Goal: Task Accomplishment & Management: Manage account settings

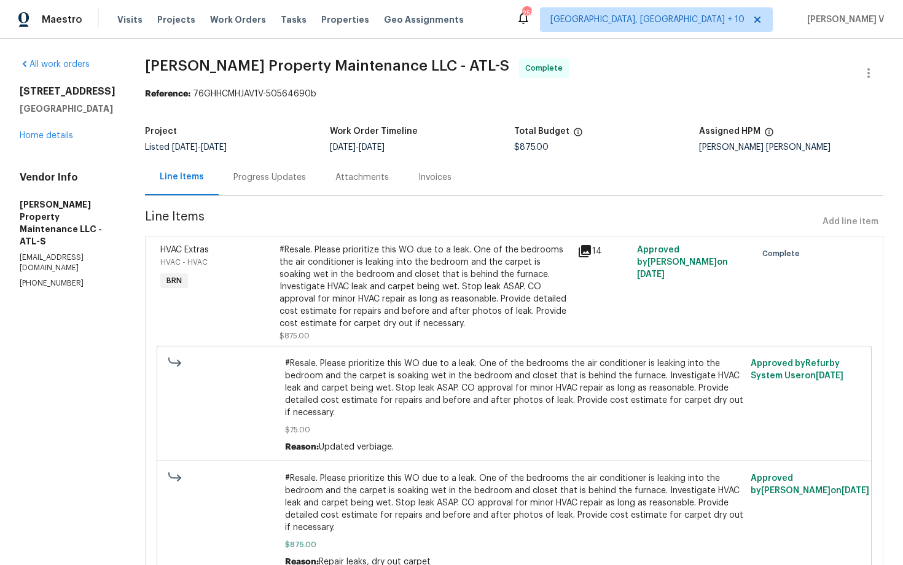
click at [277, 181] on div "Progress Updates" at bounding box center [269, 177] width 73 height 12
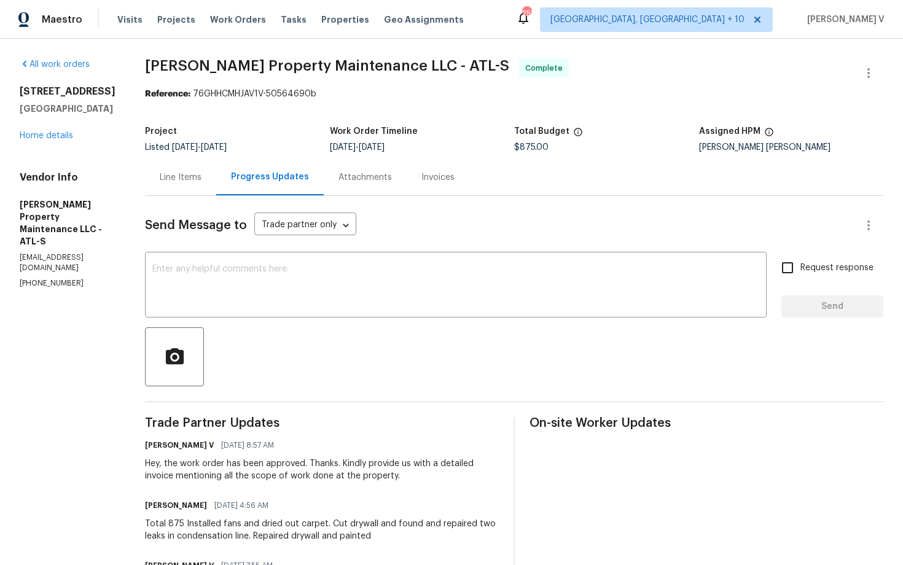
click at [440, 172] on div "Invoices" at bounding box center [438, 177] width 33 height 12
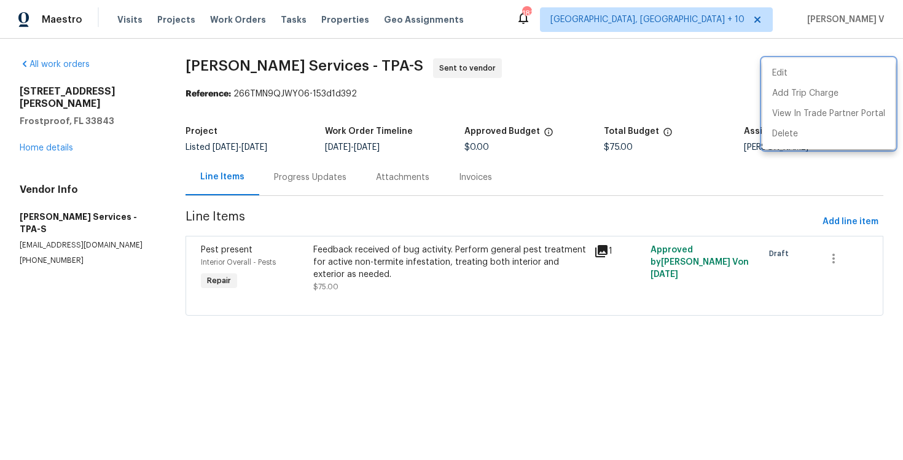
click at [229, 165] on div at bounding box center [451, 230] width 903 height 460
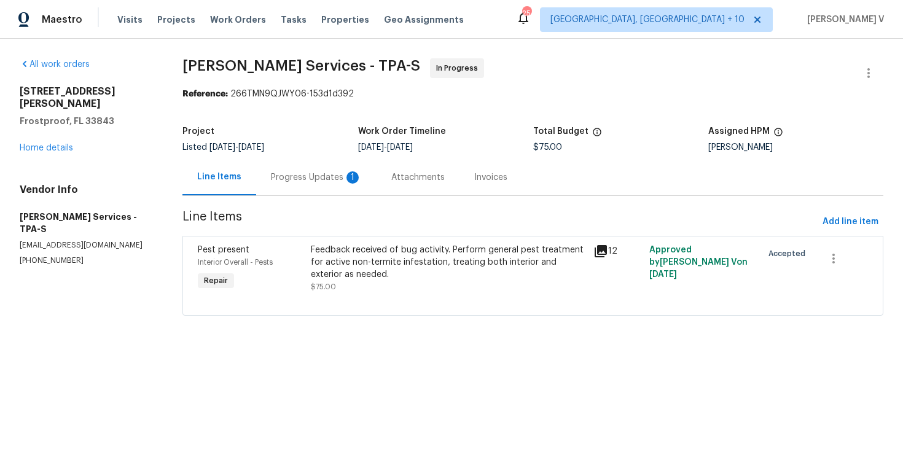
click at [357, 186] on div "Progress Updates 1" at bounding box center [316, 177] width 120 height 36
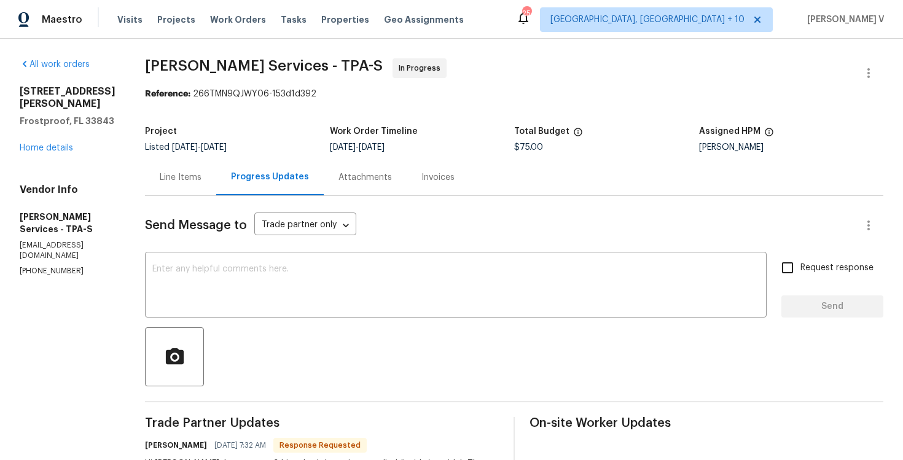
click at [184, 187] on div "Line Items" at bounding box center [180, 177] width 71 height 36
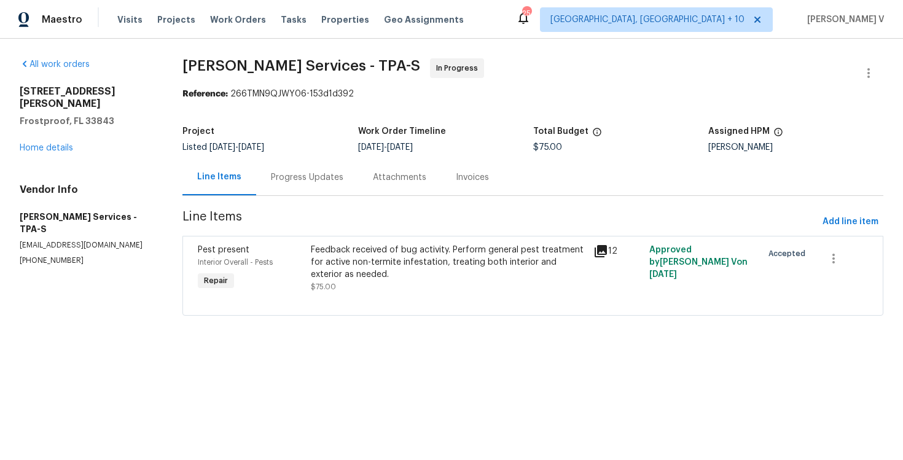
click at [435, 254] on div "Feedback received of bug activity. Perform general pest treatment for active no…" at bounding box center [448, 262] width 275 height 37
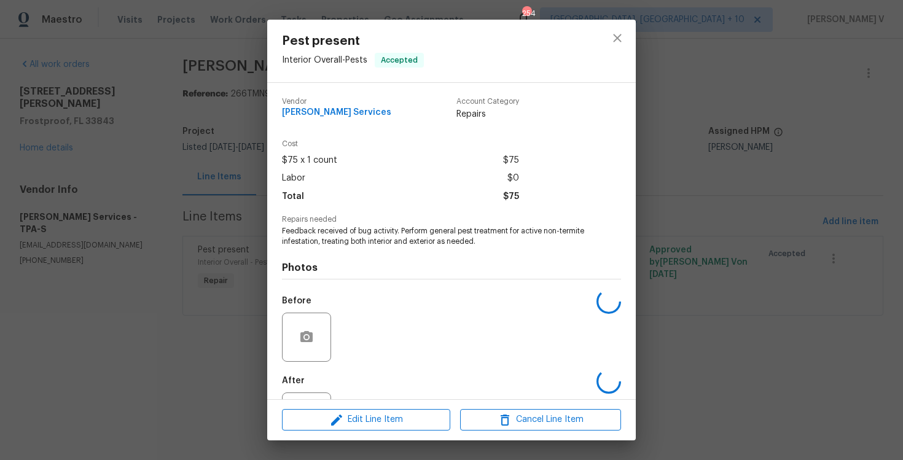
scroll to position [55, 0]
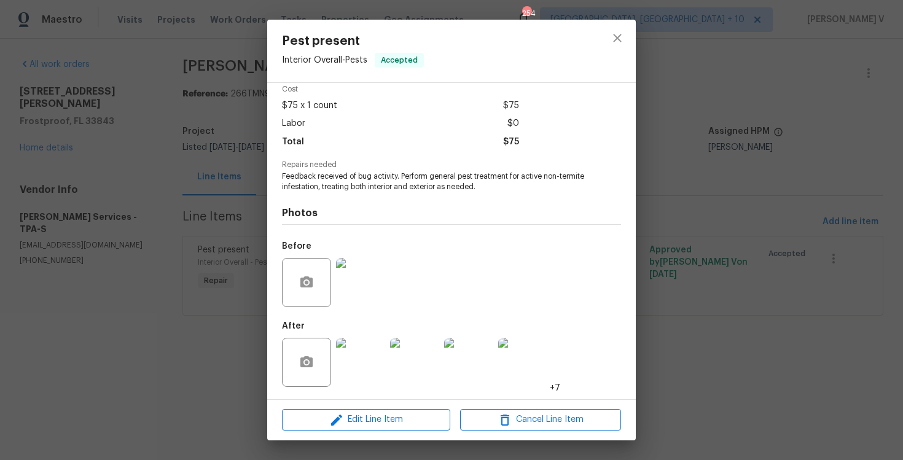
click at [371, 360] on img at bounding box center [360, 362] width 49 height 49
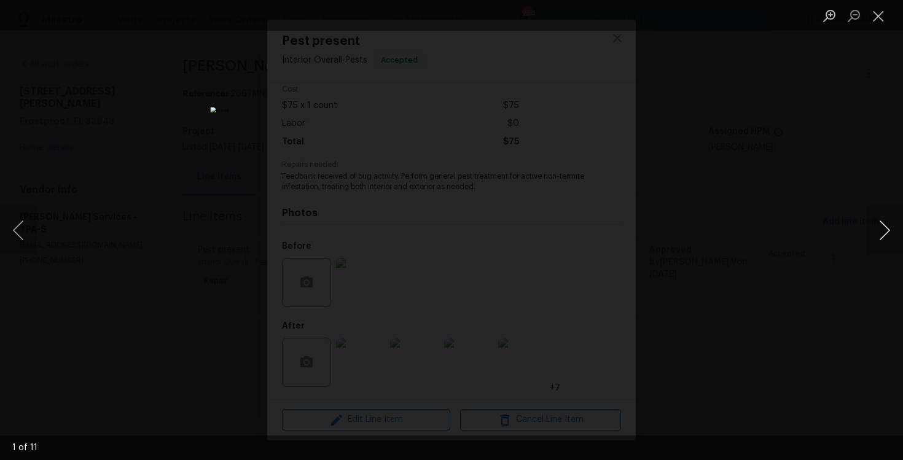
click at [886, 226] on button "Next image" at bounding box center [884, 230] width 37 height 49
click at [806, 133] on div "Lightbox" at bounding box center [451, 230] width 903 height 460
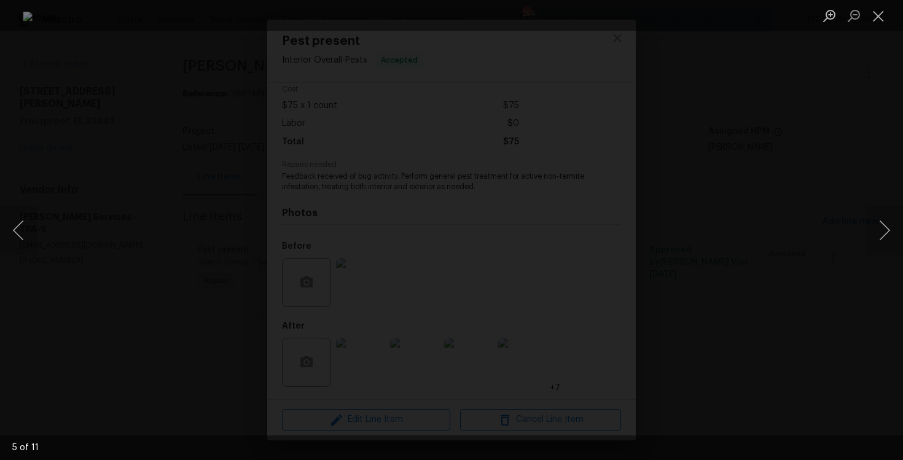
click at [806, 133] on div "Lightbox" at bounding box center [451, 230] width 903 height 460
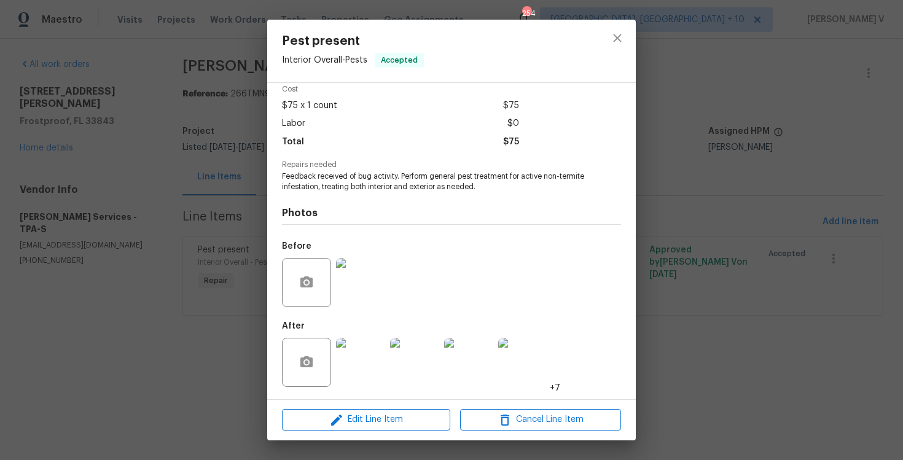
click at [224, 169] on div "Pest present Interior Overall - Pests Accepted Vendor Gabler Services Account C…" at bounding box center [451, 230] width 903 height 460
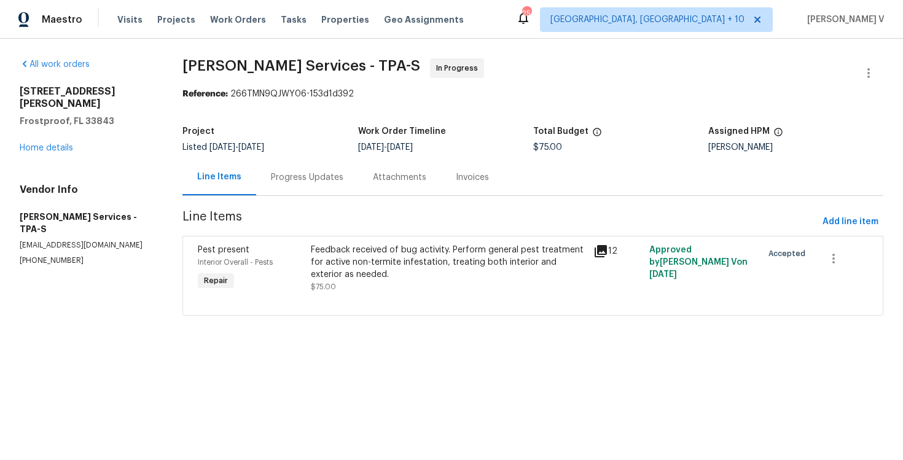
click at [320, 179] on div "Progress Updates" at bounding box center [307, 177] width 73 height 12
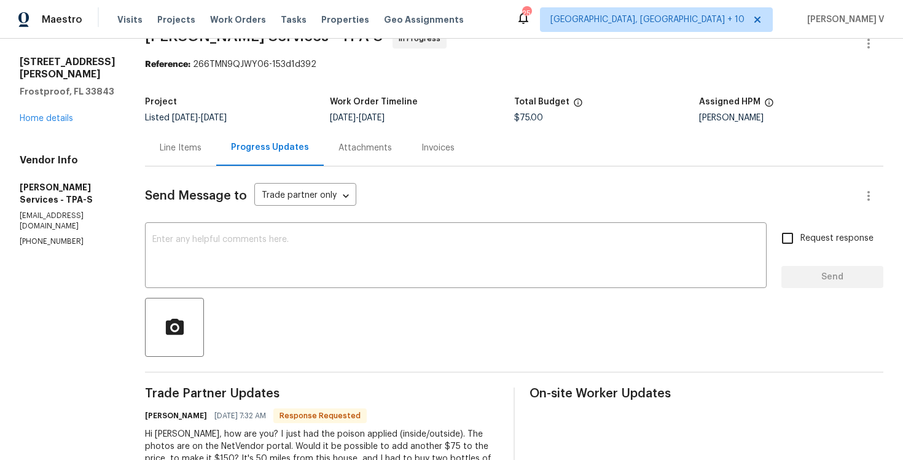
scroll to position [55, 0]
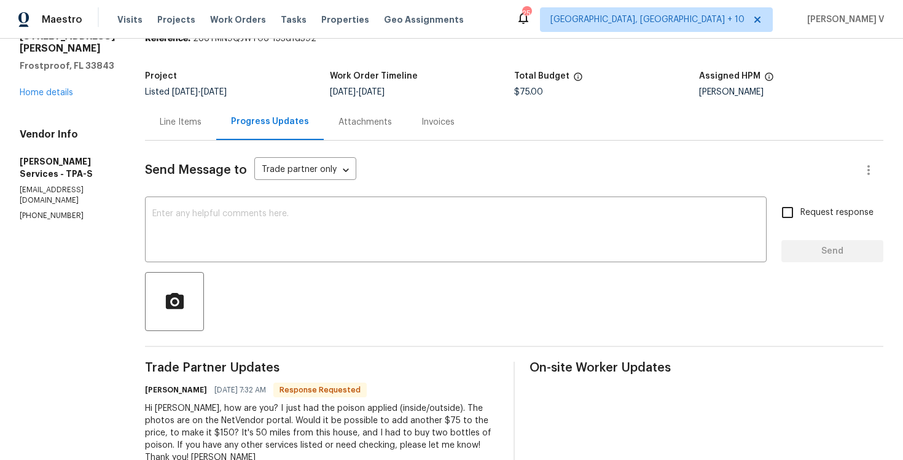
click at [185, 128] on div "Line Items" at bounding box center [180, 122] width 71 height 36
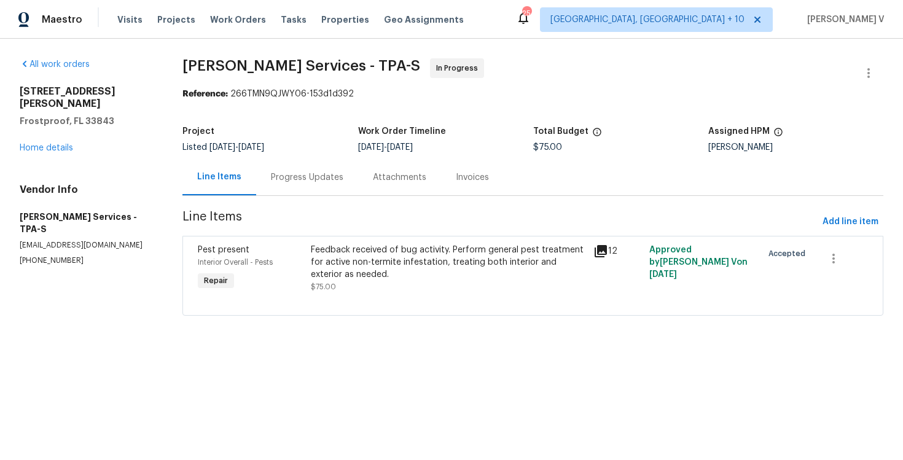
click at [429, 250] on div "Feedback received of bug activity. Perform general pest treatment for active no…" at bounding box center [448, 262] width 275 height 37
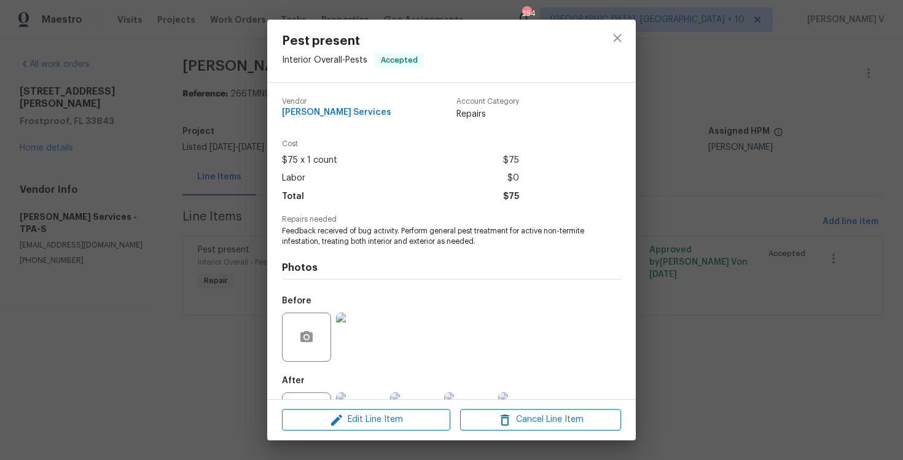
scroll to position [55, 0]
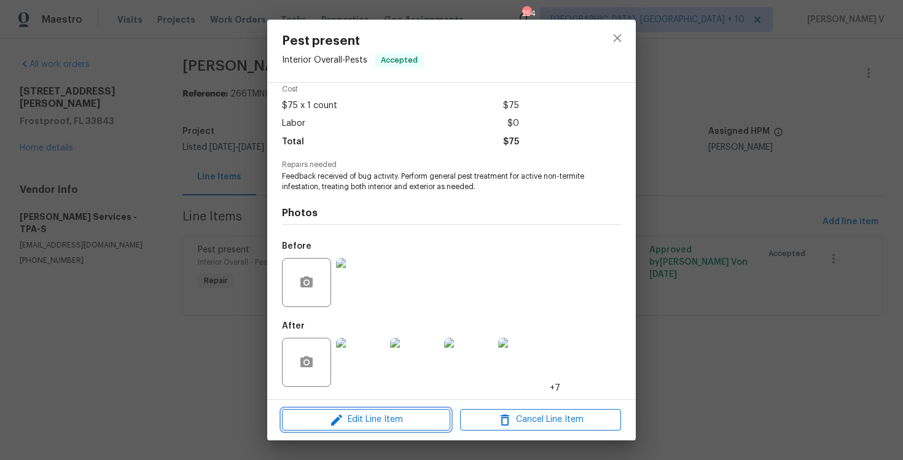
click at [326, 426] on span "Edit Line Item" at bounding box center [366, 419] width 161 height 15
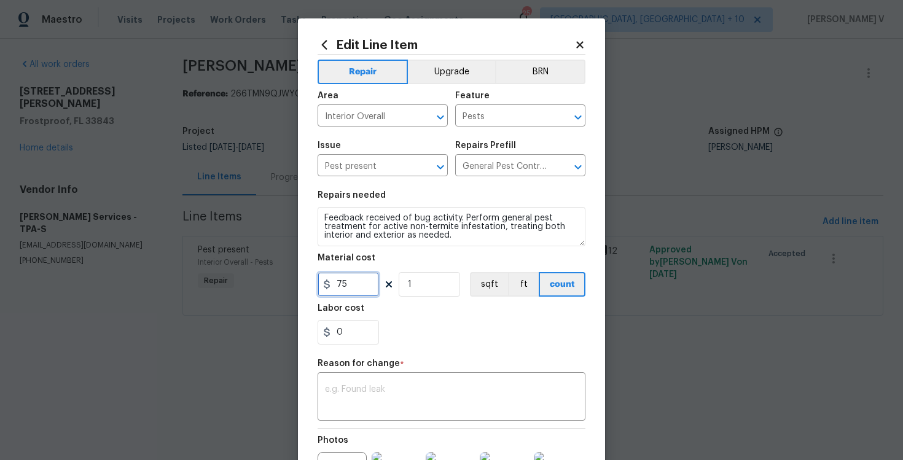
click at [348, 292] on input "75" at bounding box center [348, 284] width 61 height 25
type input "150"
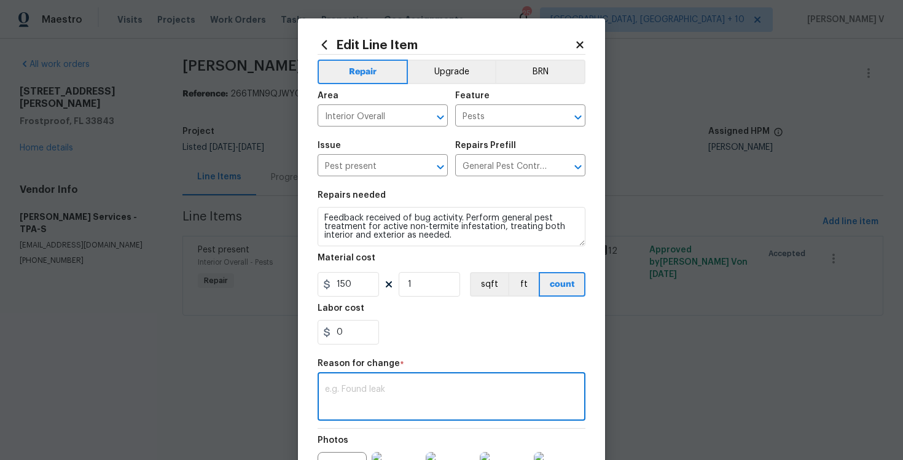
click at [434, 409] on textarea at bounding box center [451, 398] width 253 height 26
paste textarea "(DV) Updated per vendor’s final cost."
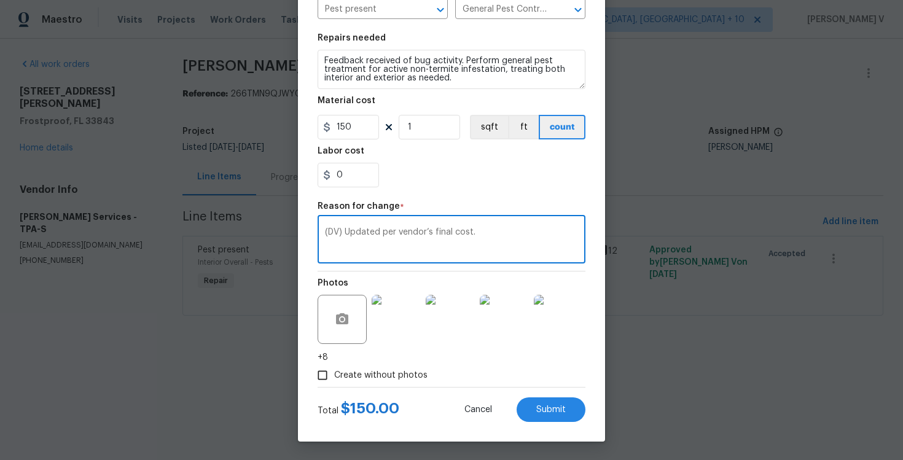
type textarea "(DV) Updated per vendor’s final cost."
click at [538, 432] on div "Edit Line Item Repair Upgrade BRN Area Interior Overall ​ Feature Pests ​ Issue…" at bounding box center [451, 151] width 307 height 581
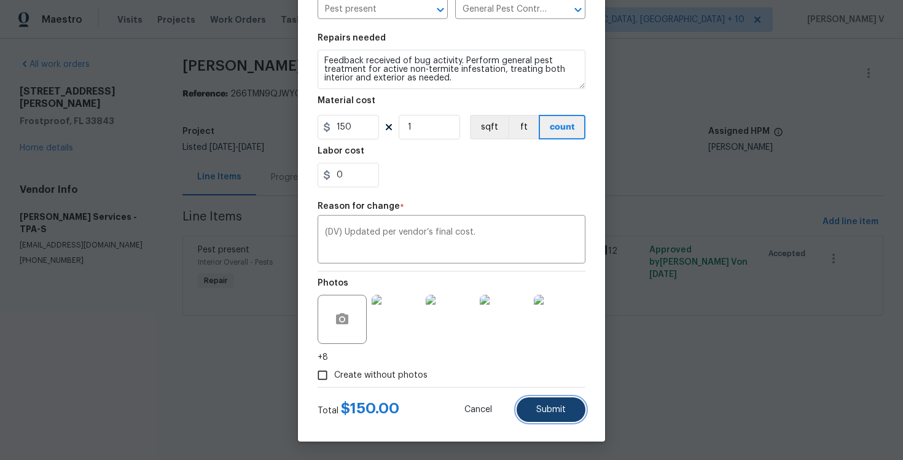
click at [562, 417] on button "Submit" at bounding box center [551, 410] width 69 height 25
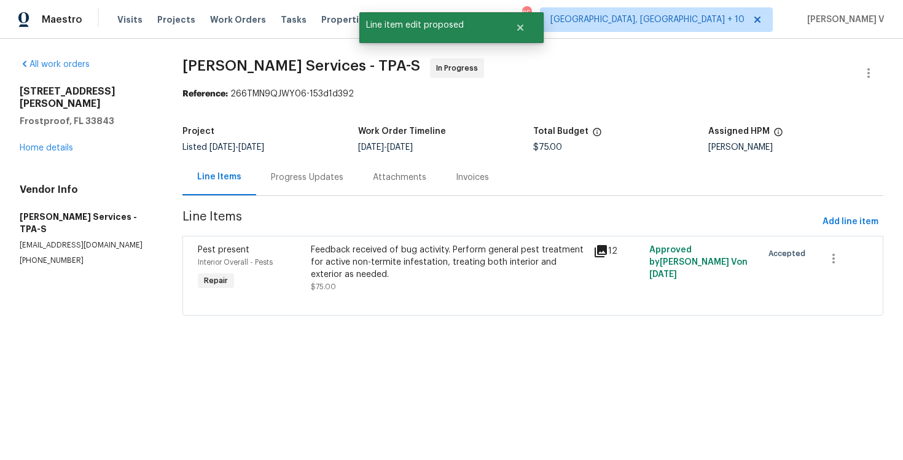
scroll to position [0, 0]
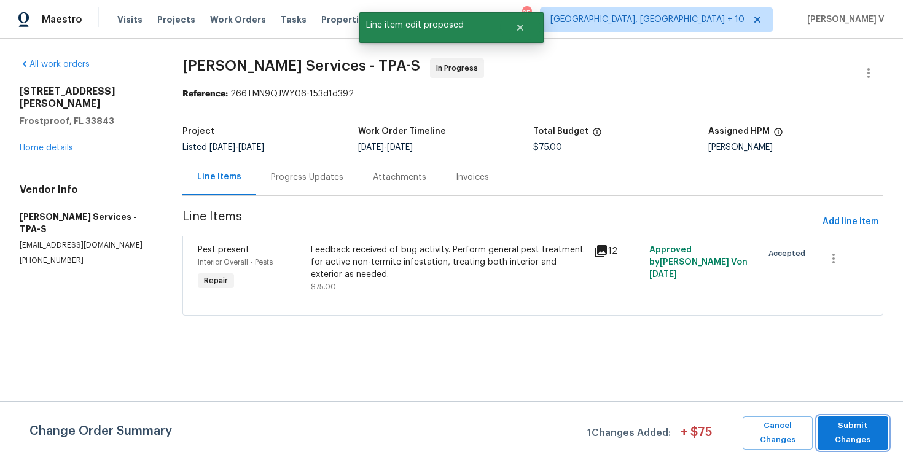
click at [845, 429] on span "Submit Changes" at bounding box center [853, 433] width 58 height 28
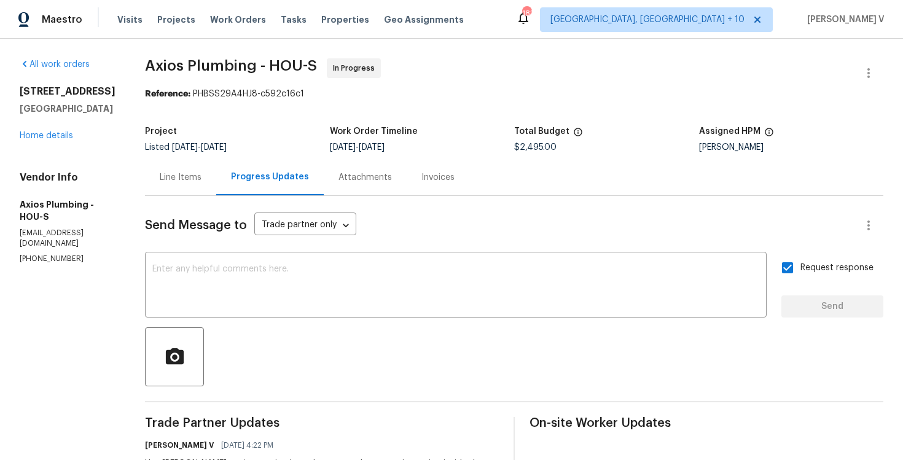
scroll to position [235, 0]
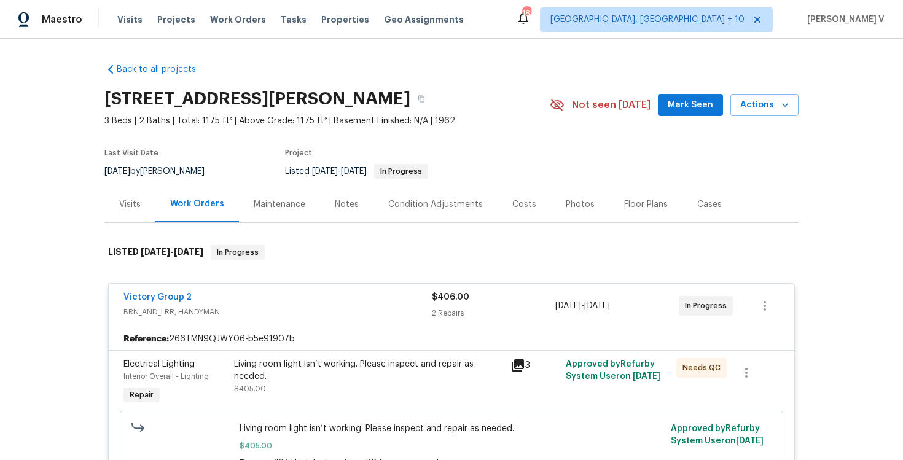
scroll to position [173, 0]
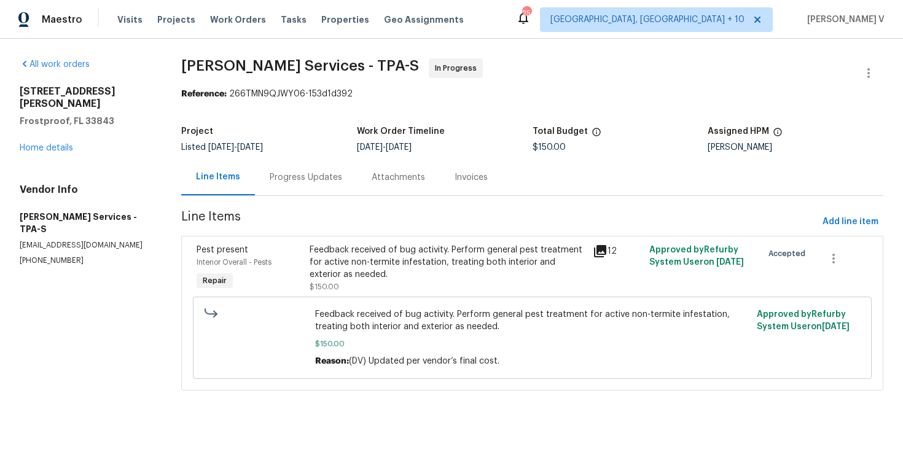
click at [346, 170] on div "Progress Updates" at bounding box center [306, 177] width 102 height 36
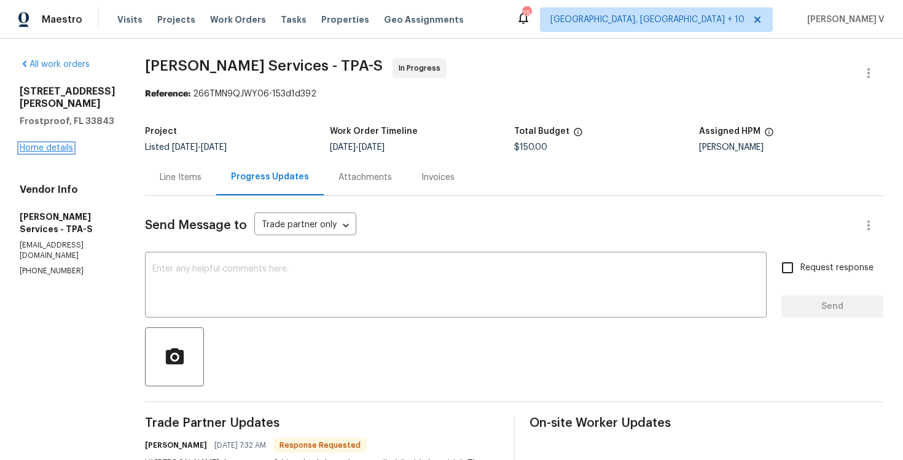
click at [42, 144] on link "Home details" at bounding box center [46, 148] width 53 height 9
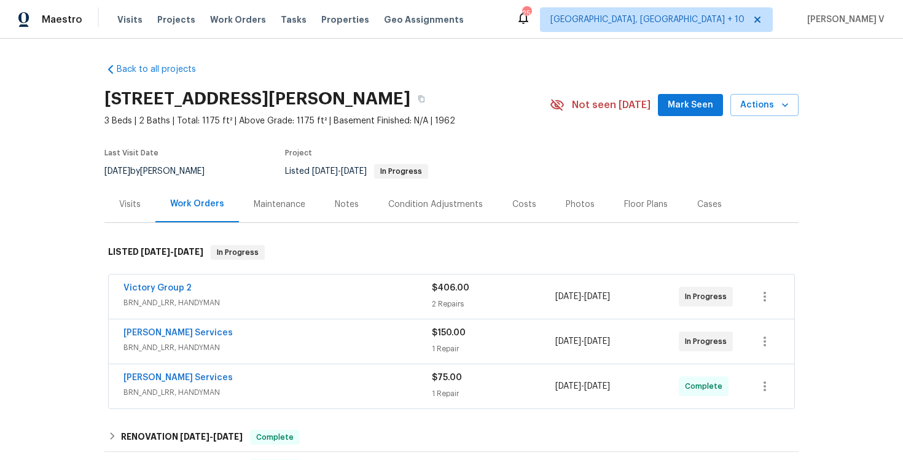
scroll to position [9, 0]
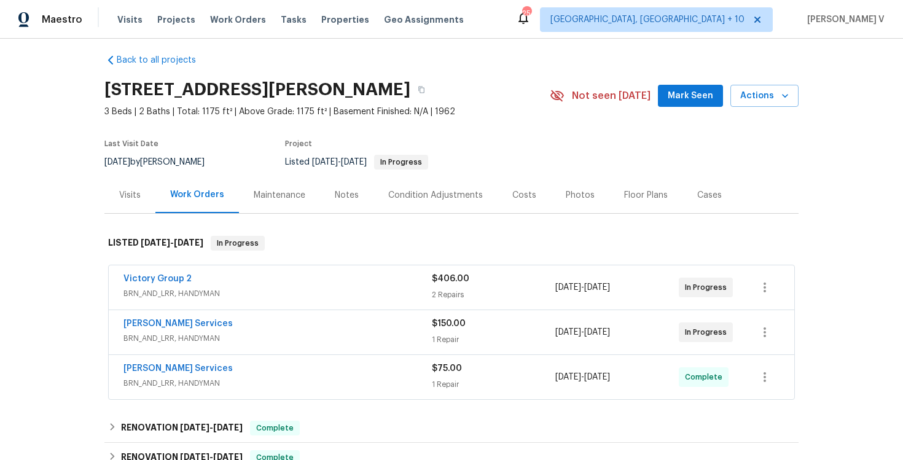
click at [315, 284] on div "Victory Group 2" at bounding box center [278, 280] width 308 height 15
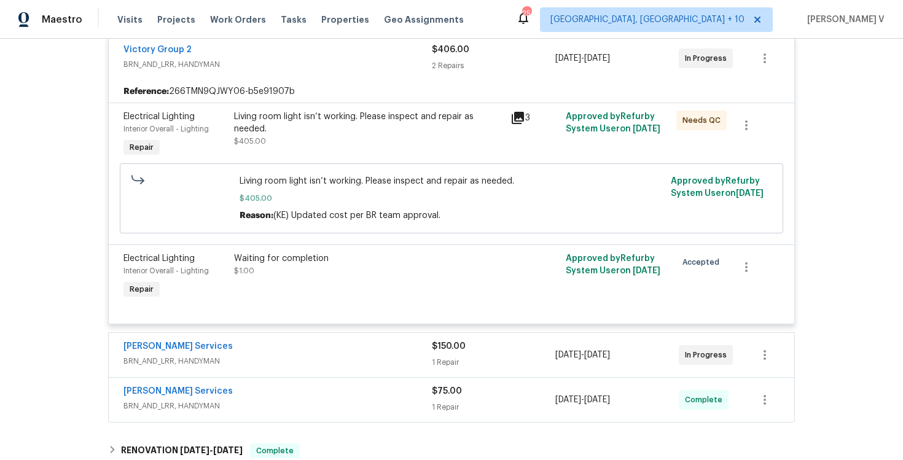
scroll to position [312, 0]
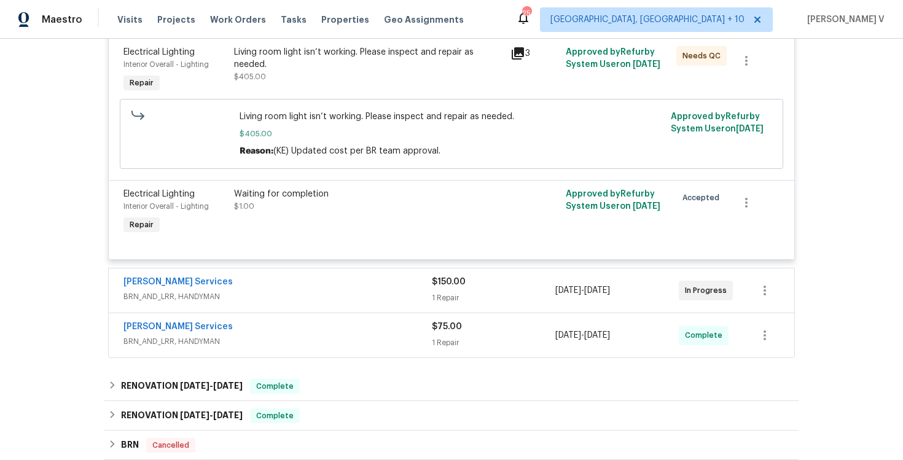
click at [166, 288] on span "Gabler Services" at bounding box center [178, 282] width 109 height 12
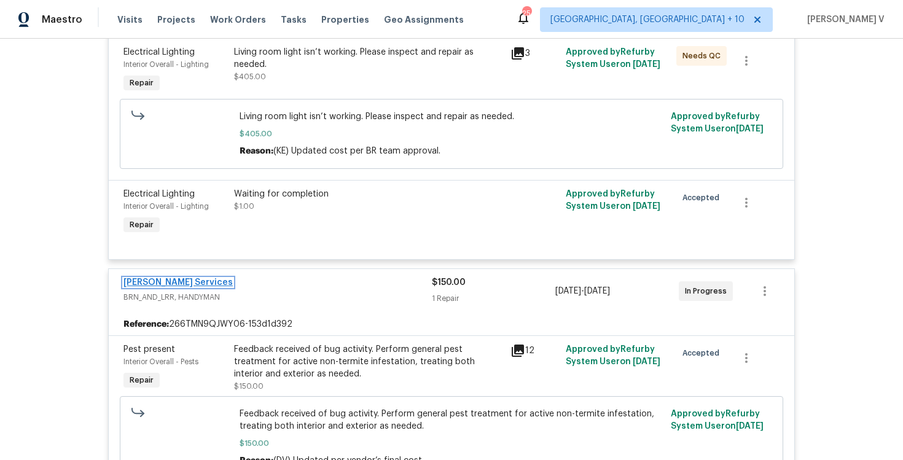
click at [168, 285] on link "Gabler Services" at bounding box center [178, 282] width 109 height 9
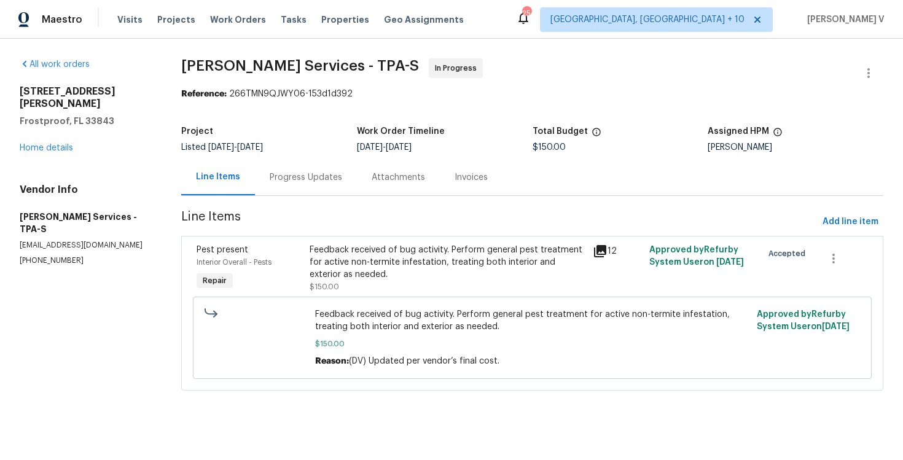
click at [300, 152] on div "Project Listed 3/18/2025 - 8/12/2025 Work Order Timeline 8/12/2025 - 8/12/2025 …" at bounding box center [532, 139] width 702 height 39
click at [299, 173] on div "Progress Updates" at bounding box center [306, 177] width 73 height 12
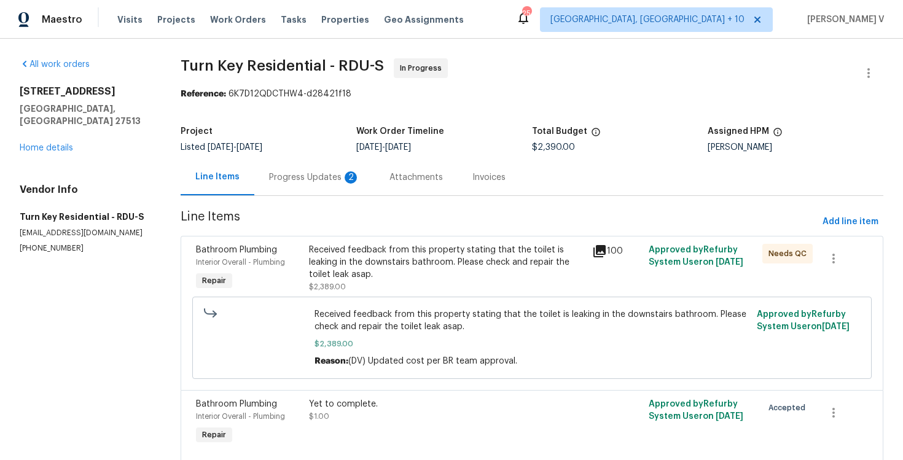
click at [299, 190] on div "Progress Updates 2" at bounding box center [314, 177] width 120 height 36
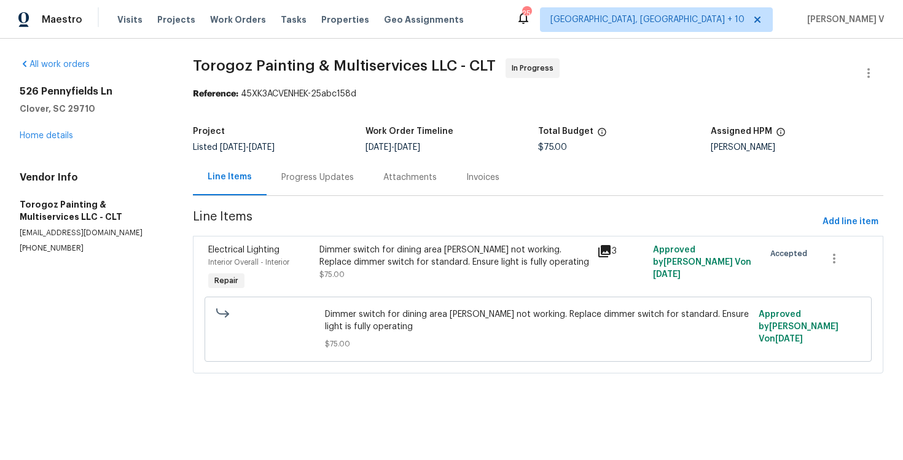
click at [350, 184] on div "Progress Updates" at bounding box center [318, 177] width 102 height 36
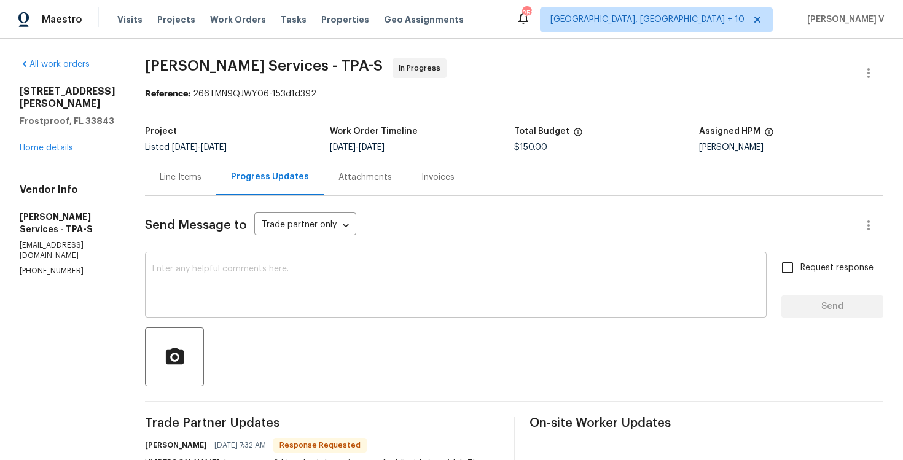
click at [256, 277] on textarea at bounding box center [455, 286] width 607 height 43
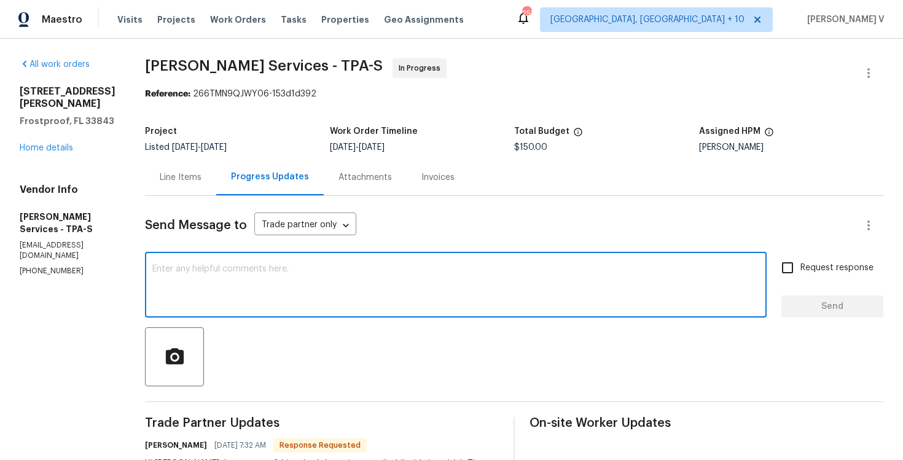
paste textarea "TP (TruNorth) – Rejected. Reached out to handyman TPs; only TP (Gabler Services…"
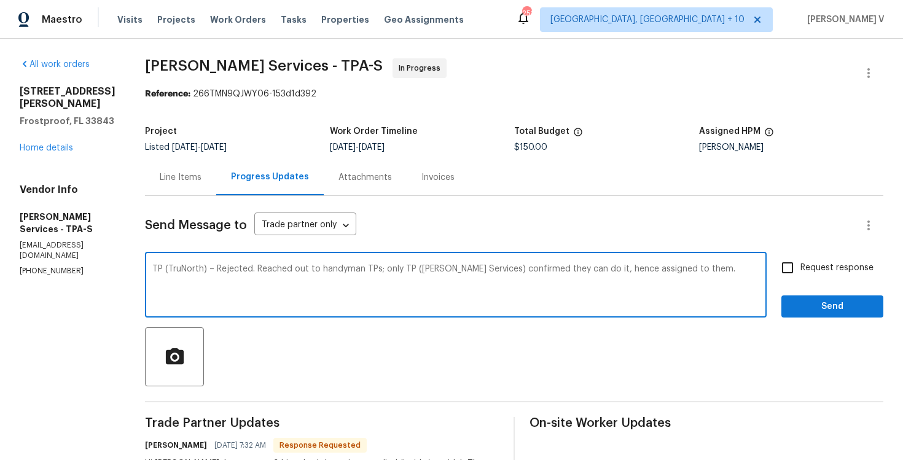
click at [235, 264] on div "TP (TruNorth) – Rejected. Reached out to handyman TPs; only TP (Gabler Services…" at bounding box center [456, 286] width 622 height 63
type textarea "TP (TruNorth) – Rejected. Reached out to handyman TPs; only TP (Gabler Services…"
click at [58, 140] on div "411 Thomas Ave Frostproof, FL 33843 Home details" at bounding box center [68, 119] width 96 height 69
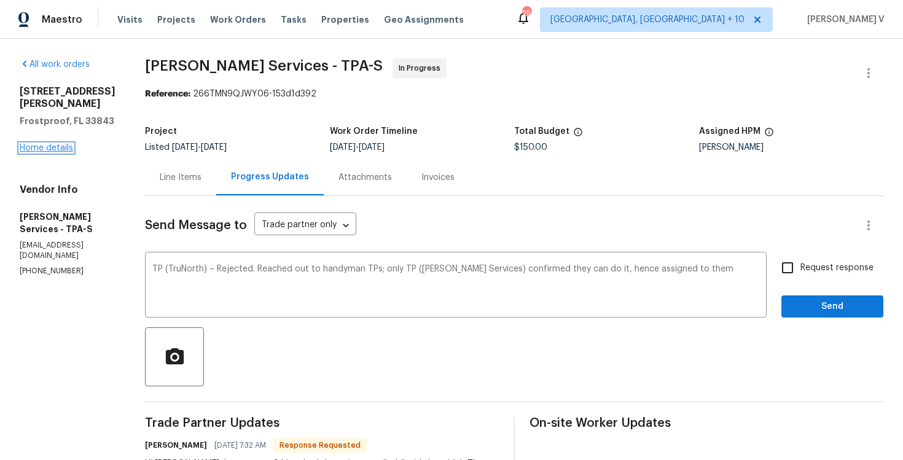
click at [55, 144] on link "Home details" at bounding box center [46, 148] width 53 height 9
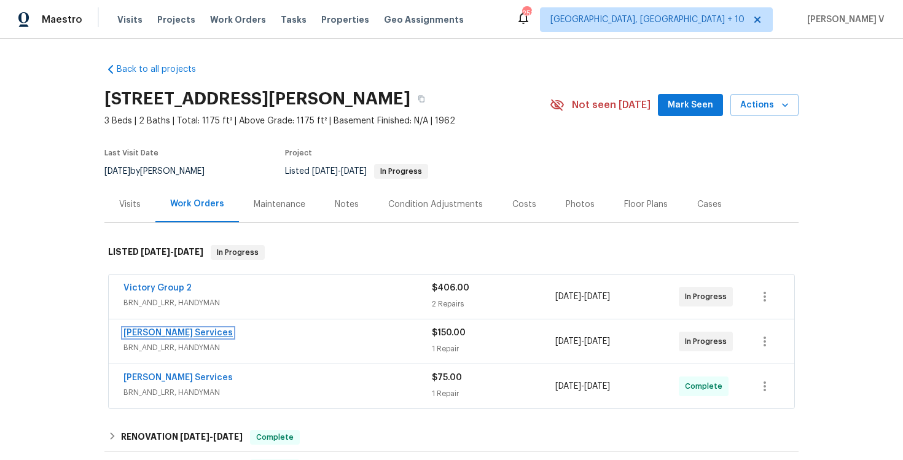
click at [138, 334] on link "[PERSON_NAME] Services" at bounding box center [178, 333] width 109 height 9
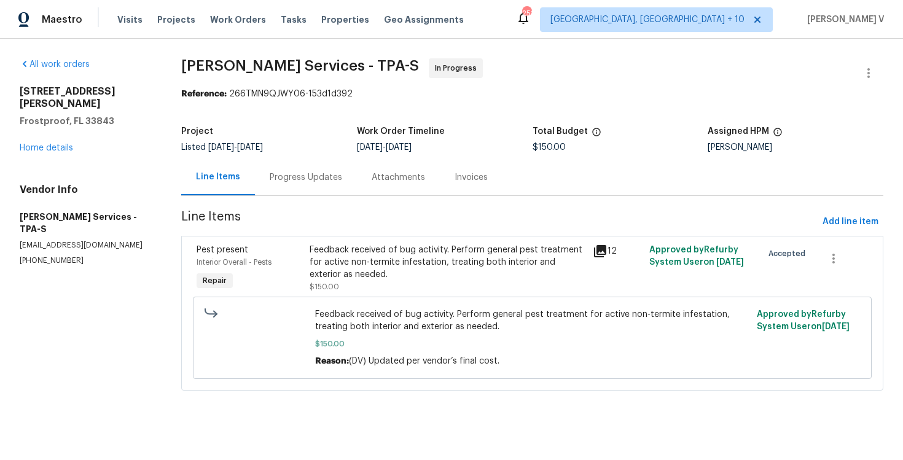
click at [355, 263] on div "Feedback received of bug activity. Perform general pest treatment for active no…" at bounding box center [447, 262] width 275 height 37
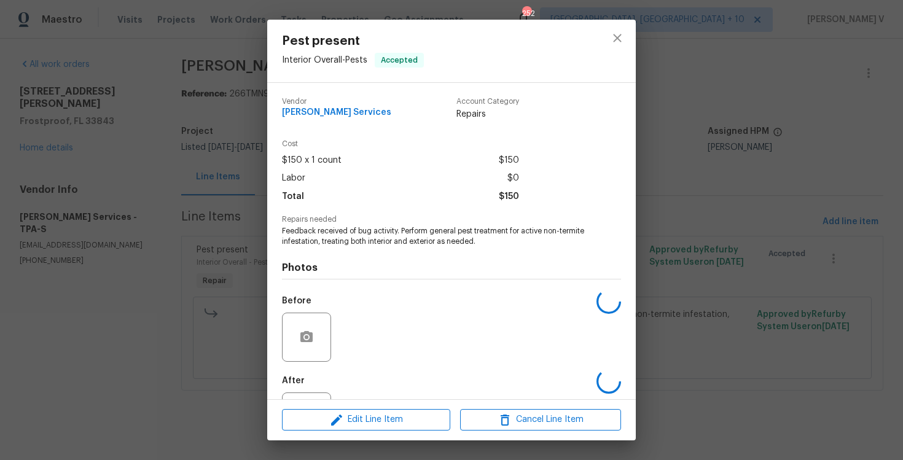
scroll to position [55, 0]
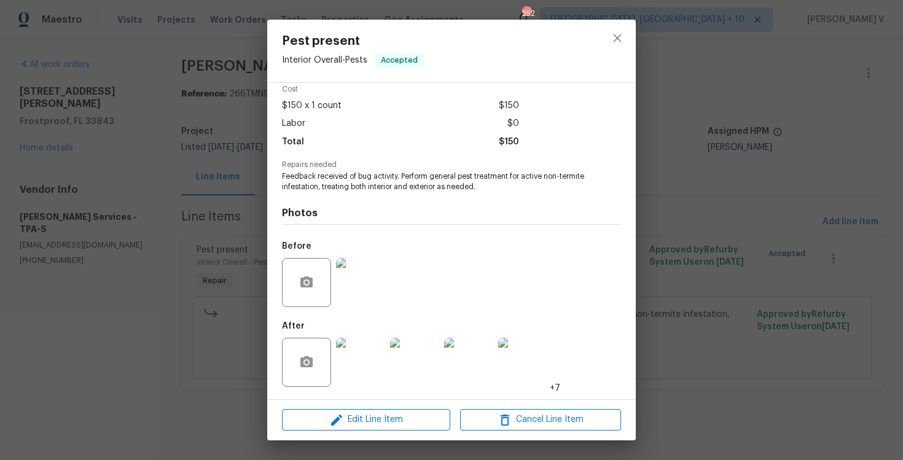
click at [352, 380] on img at bounding box center [360, 362] width 49 height 49
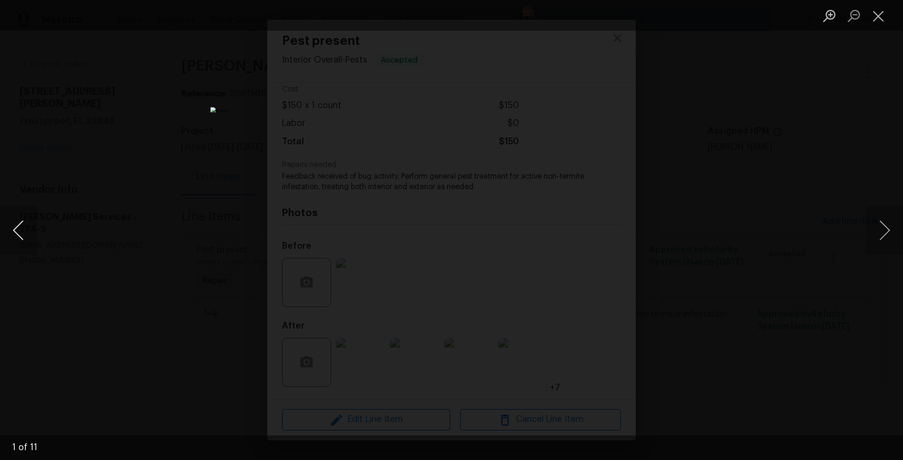
click at [17, 225] on button "Previous image" at bounding box center [18, 230] width 37 height 49
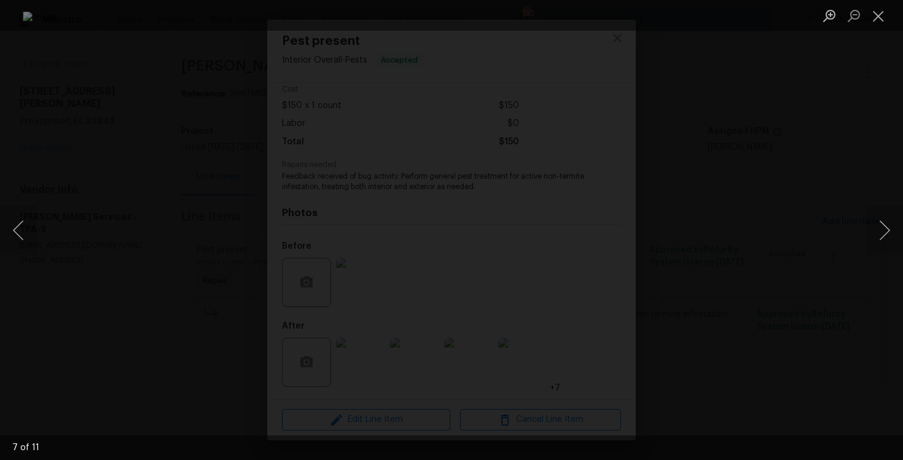
click at [77, 183] on div "Lightbox" at bounding box center [451, 230] width 903 height 460
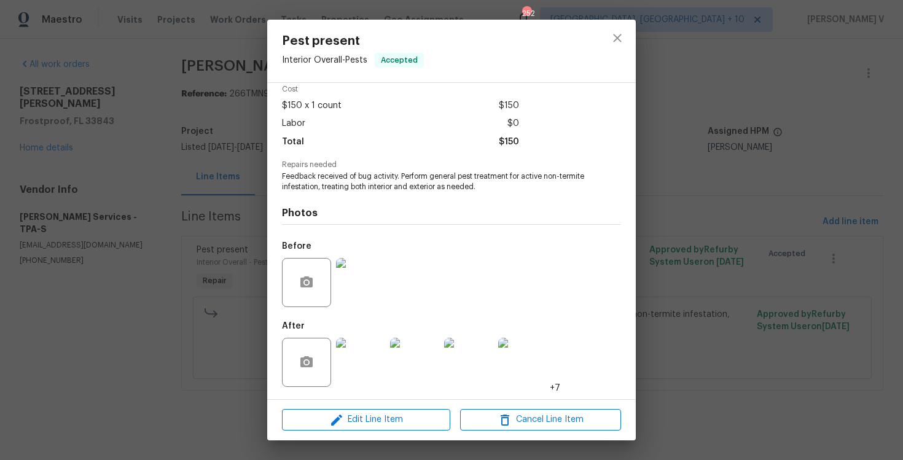
click at [77, 183] on div "Pest present Interior Overall - Pests Accepted Vendor Gabler Services Account C…" at bounding box center [451, 230] width 903 height 460
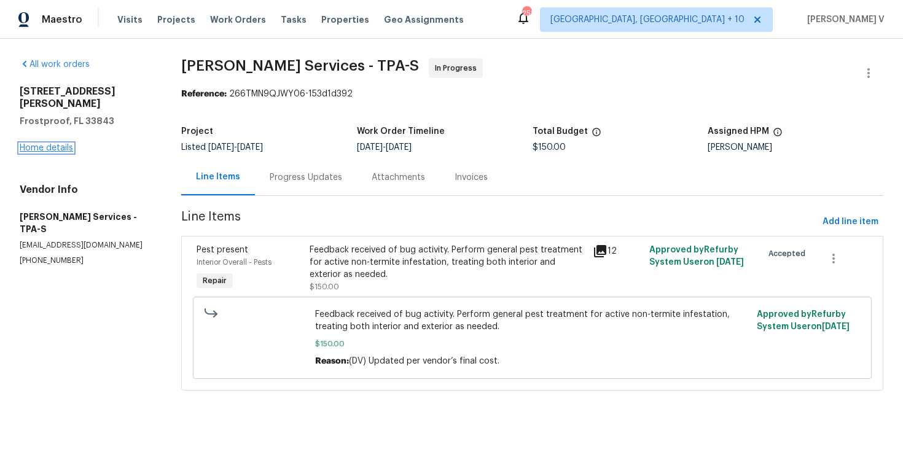
click at [40, 144] on link "Home details" at bounding box center [46, 148] width 53 height 9
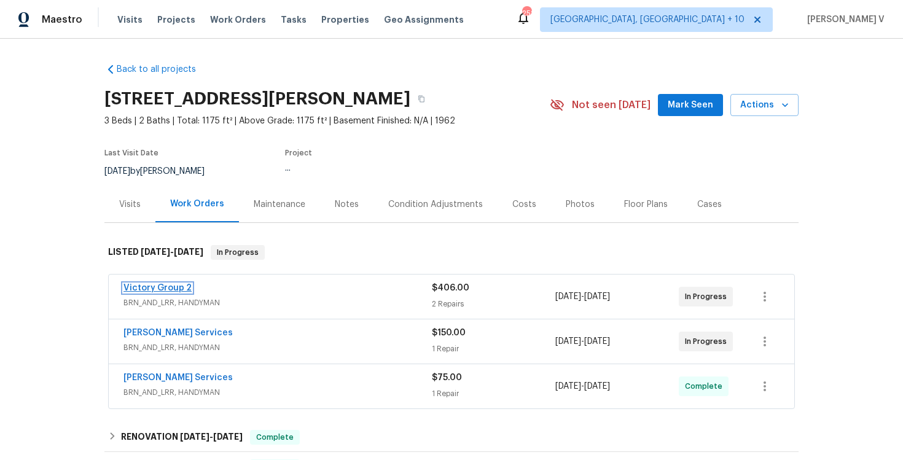
click at [141, 286] on link "Victory Group 2" at bounding box center [158, 288] width 68 height 9
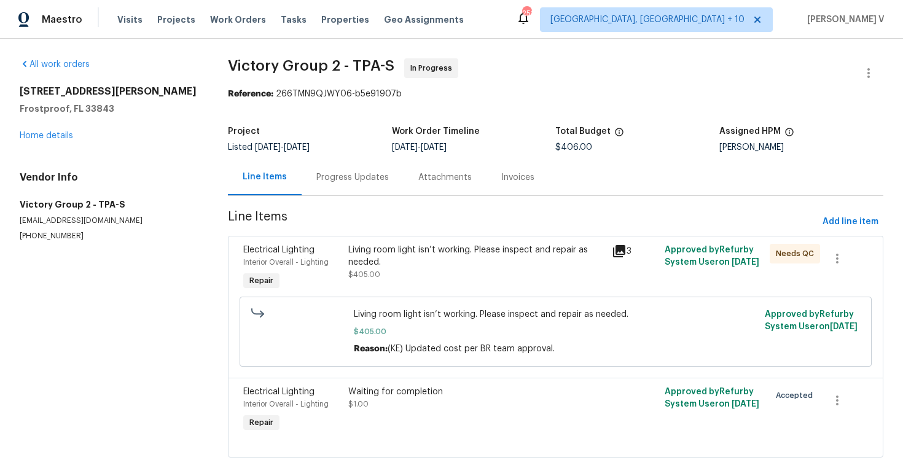
click at [334, 186] on div "Progress Updates" at bounding box center [353, 177] width 102 height 36
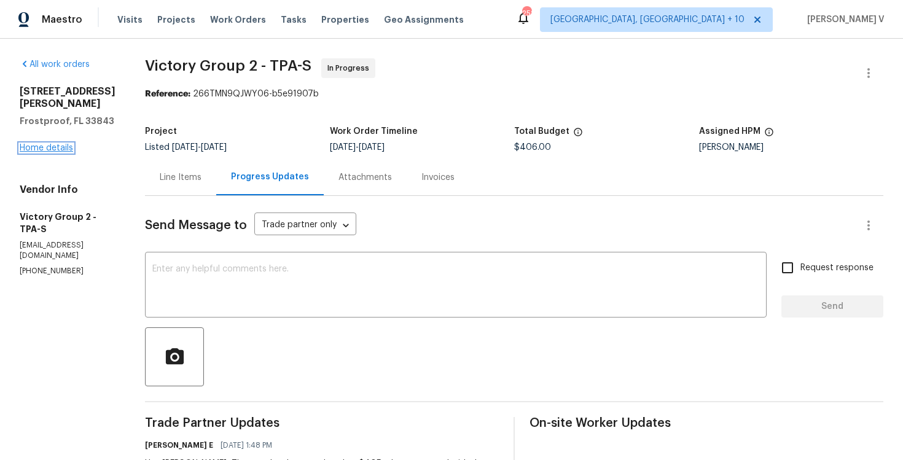
click at [58, 144] on link "Home details" at bounding box center [46, 148] width 53 height 9
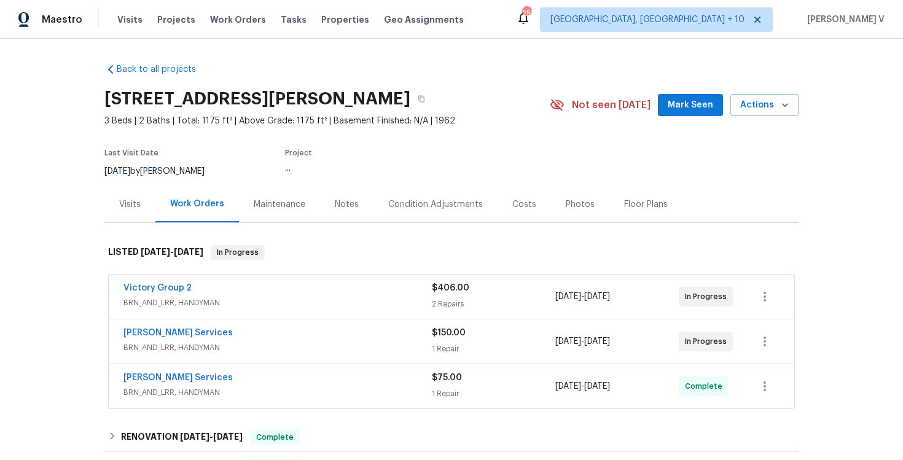
click at [58, 138] on div "Back to all projects 411 Thomas Ave, Frostproof, FL 33843 3 Beds | 2 Baths | To…" at bounding box center [451, 250] width 903 height 422
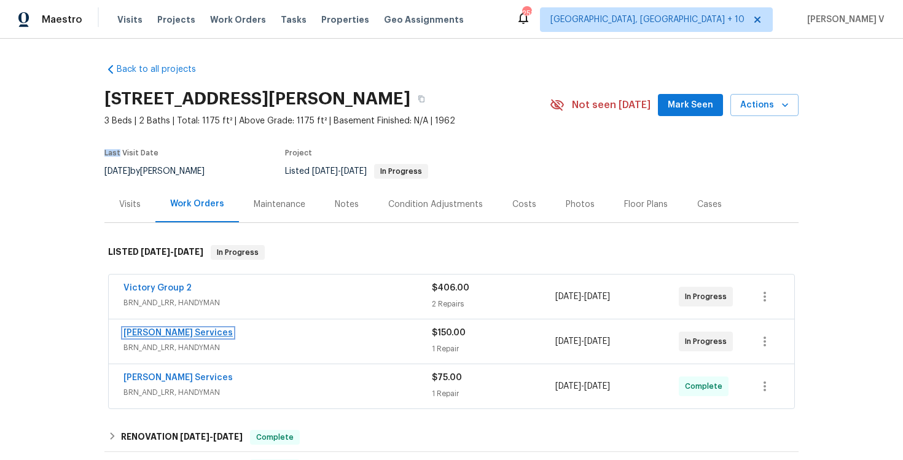
click at [182, 334] on link "Gabler Services" at bounding box center [178, 333] width 109 height 9
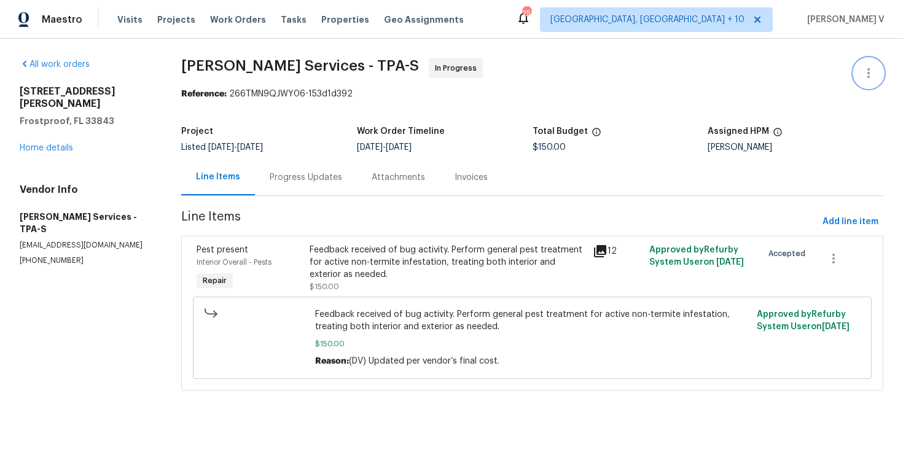
click at [859, 72] on button "button" at bounding box center [868, 72] width 29 height 29
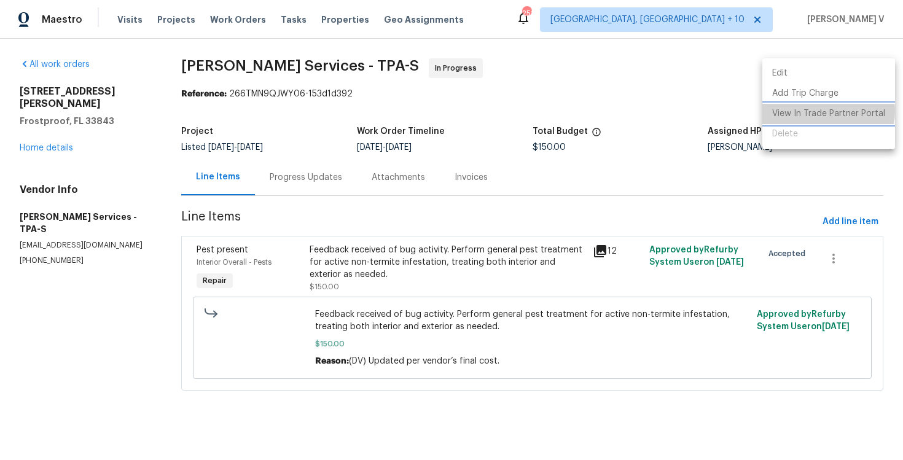
click at [814, 111] on li "View In Trade Partner Portal" at bounding box center [829, 114] width 133 height 20
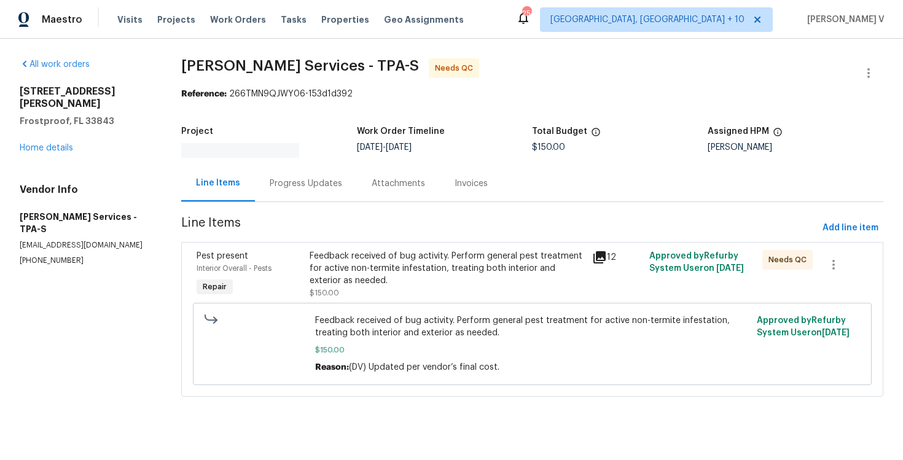
click at [309, 187] on div "Progress Updates" at bounding box center [306, 183] width 102 height 36
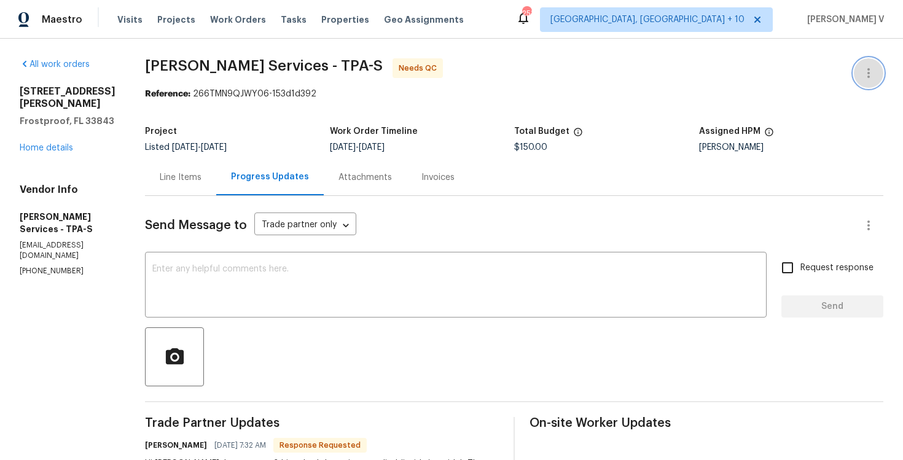
click at [869, 66] on icon "button" at bounding box center [868, 73] width 15 height 15
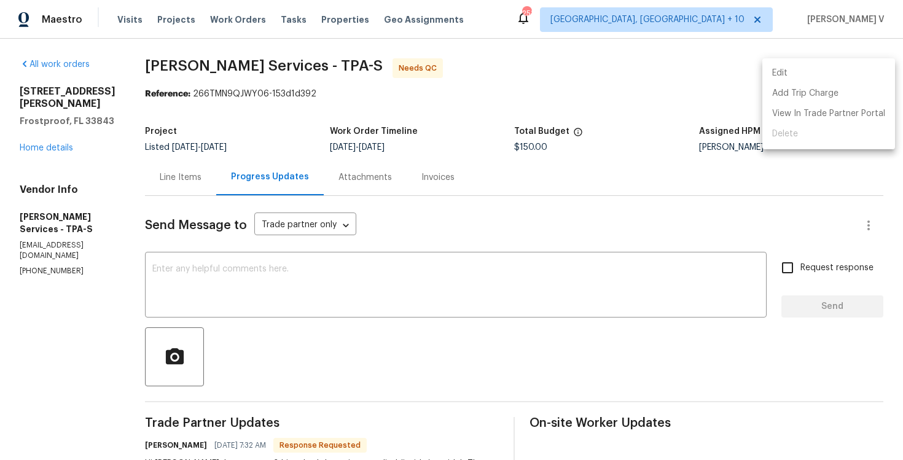
click at [846, 66] on li "Edit" at bounding box center [829, 73] width 133 height 20
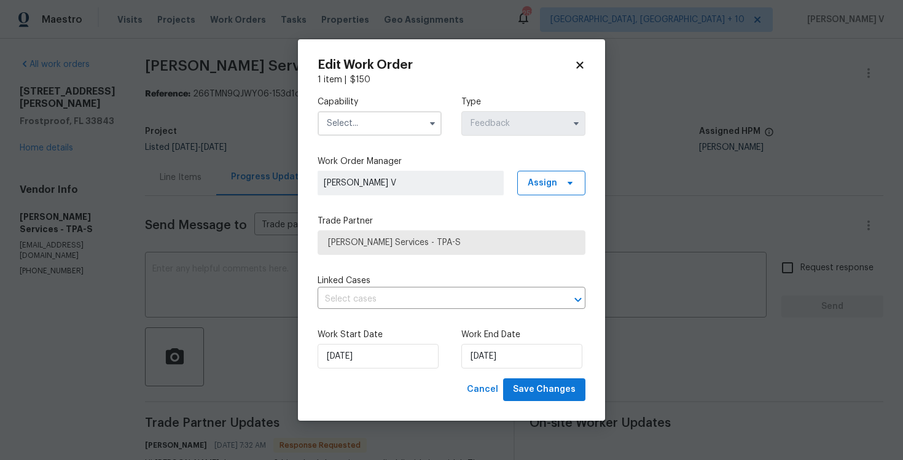
click at [393, 128] on input "text" at bounding box center [380, 123] width 124 height 25
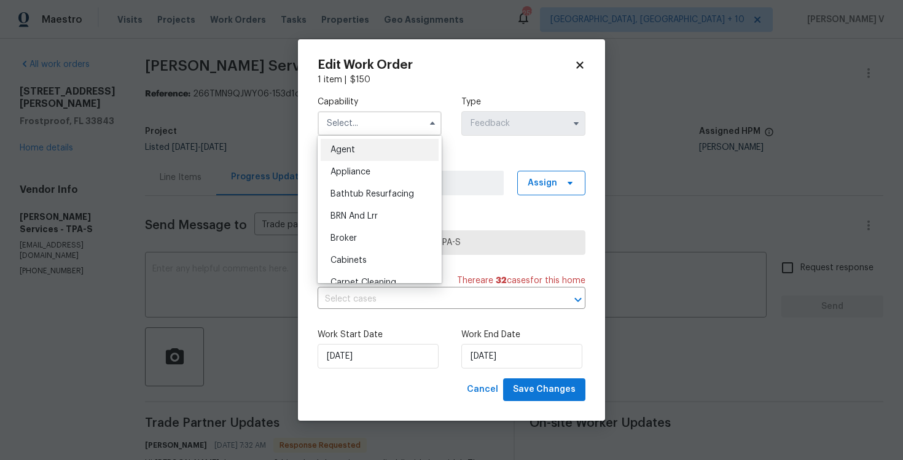
click at [353, 146] on span "Agent" at bounding box center [343, 150] width 25 height 9
type input "Agent"
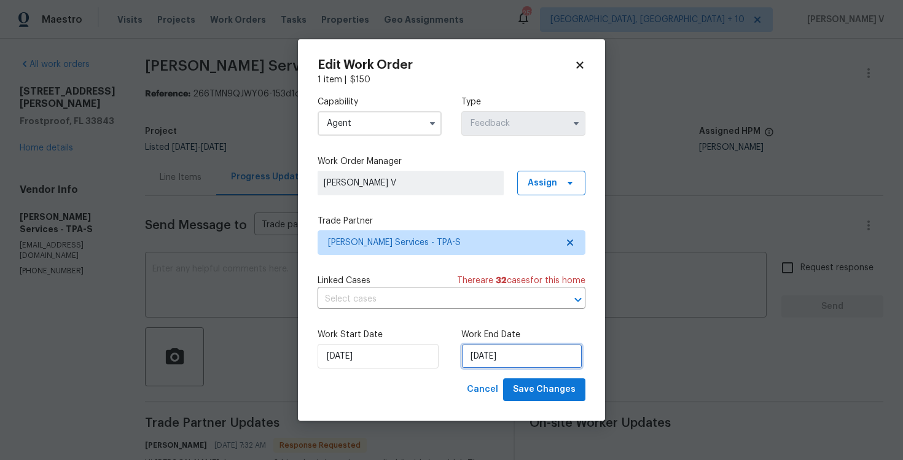
click at [495, 350] on input "12/08/2025" at bounding box center [521, 356] width 121 height 25
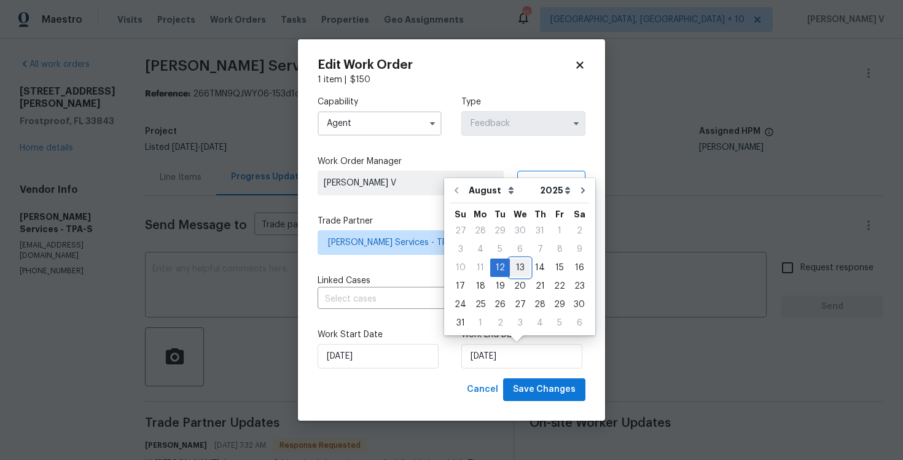
click at [512, 273] on div "13" at bounding box center [520, 267] width 20 height 17
type input "13/08/2025"
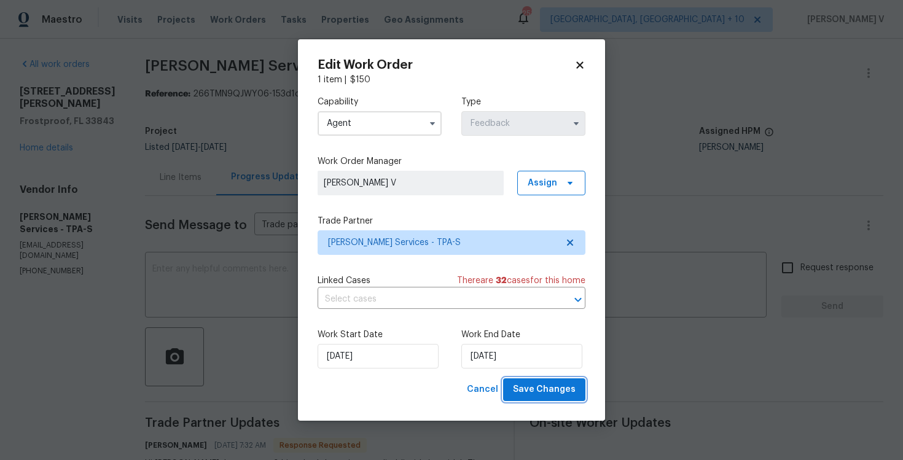
click at [530, 391] on span "Save Changes" at bounding box center [544, 389] width 63 height 15
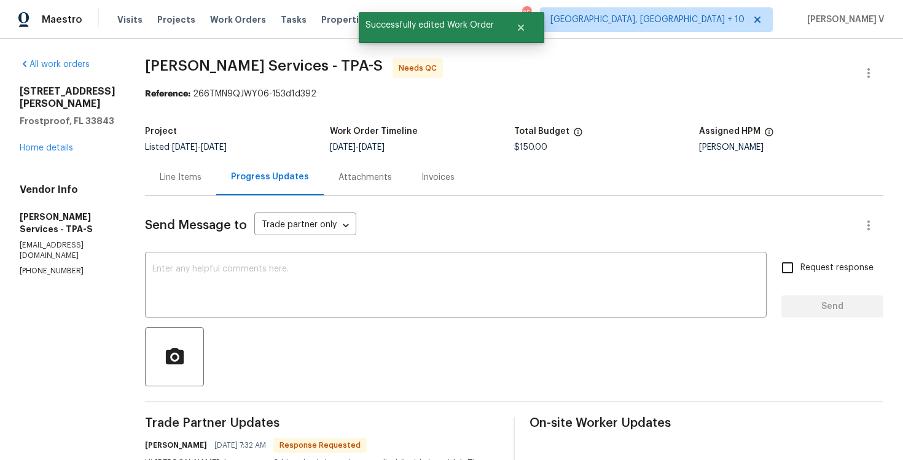
click at [185, 172] on div "Line Items" at bounding box center [181, 177] width 42 height 12
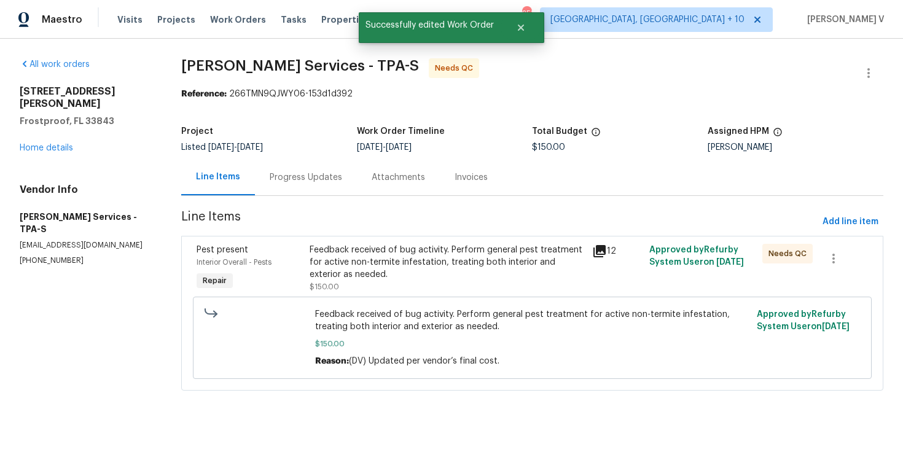
click at [447, 240] on div "Feedback received of bug activity. Perform general pest treatment for active no…" at bounding box center [447, 268] width 283 height 57
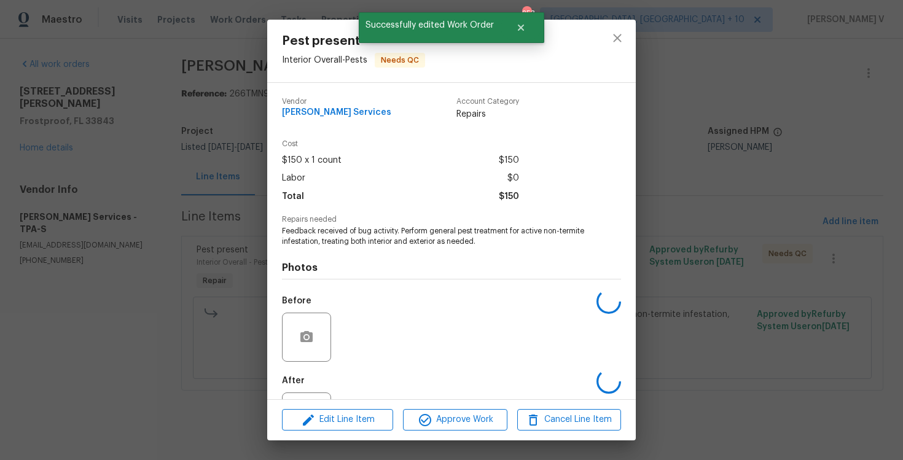
scroll to position [55, 0]
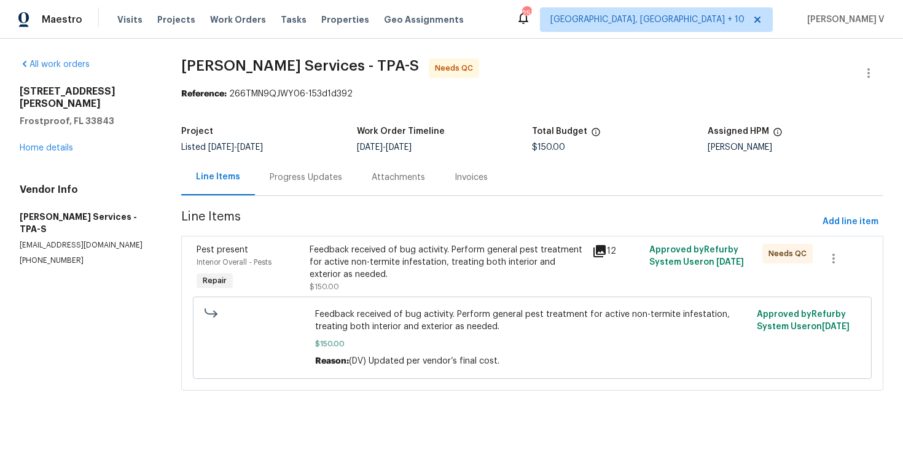
click at [355, 255] on div "Feedback received of bug activity. Perform general pest treatment for active no…" at bounding box center [448, 262] width 276 height 37
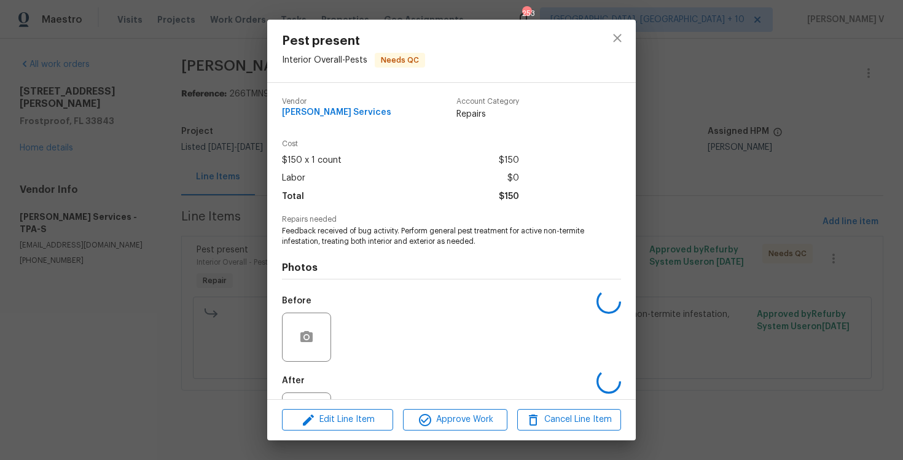
scroll to position [55, 0]
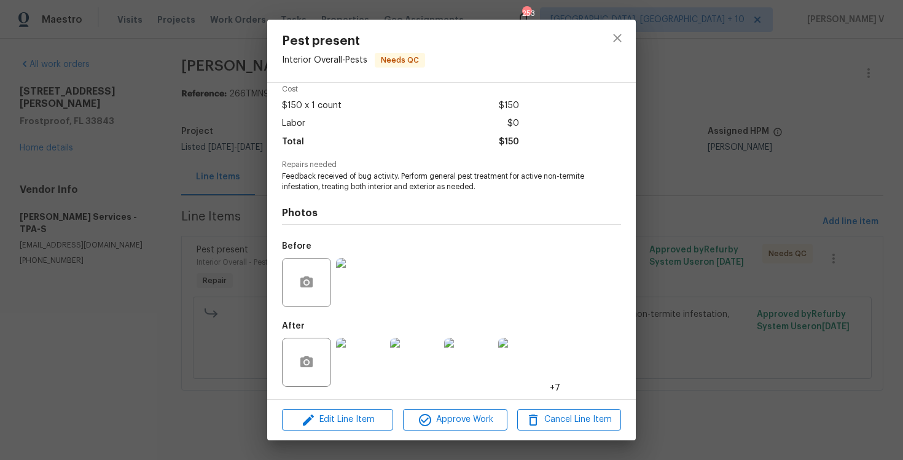
click at [378, 352] on img at bounding box center [360, 362] width 49 height 49
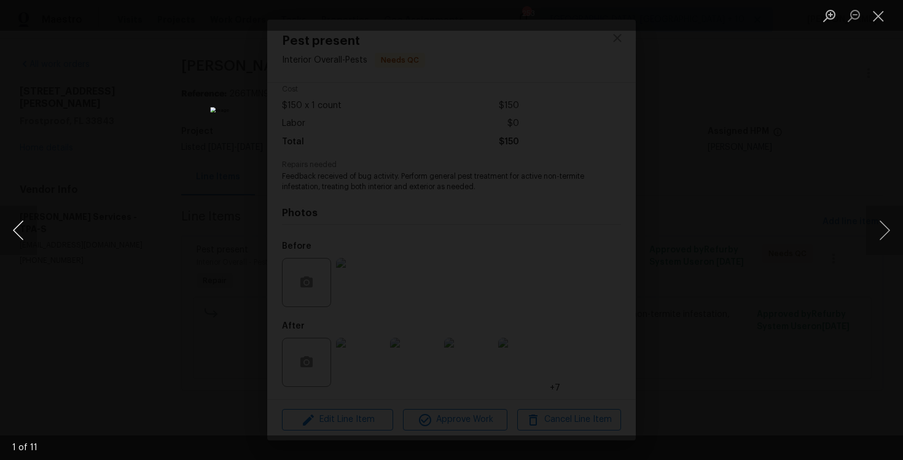
click at [23, 214] on button "Previous image" at bounding box center [18, 230] width 37 height 49
click at [108, 116] on div "Lightbox" at bounding box center [451, 230] width 903 height 460
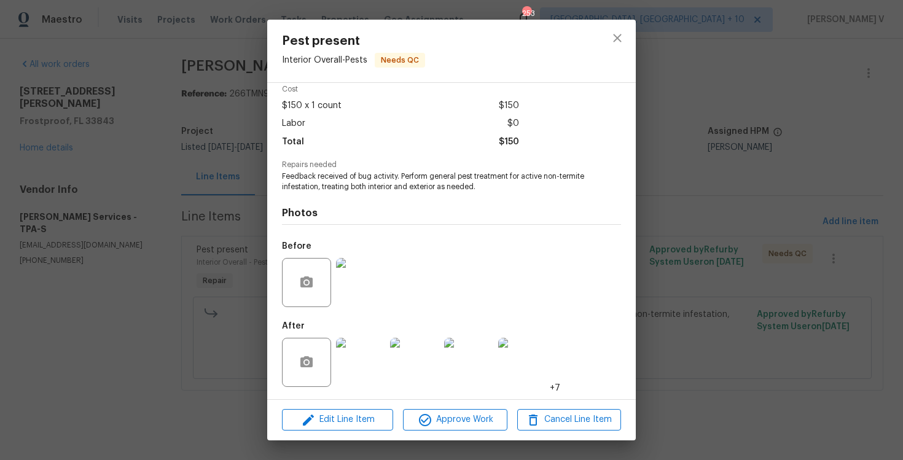
click at [108, 116] on div "Pest present Interior Overall - Pests Needs QC Vendor [PERSON_NAME] Services Ac…" at bounding box center [451, 230] width 903 height 460
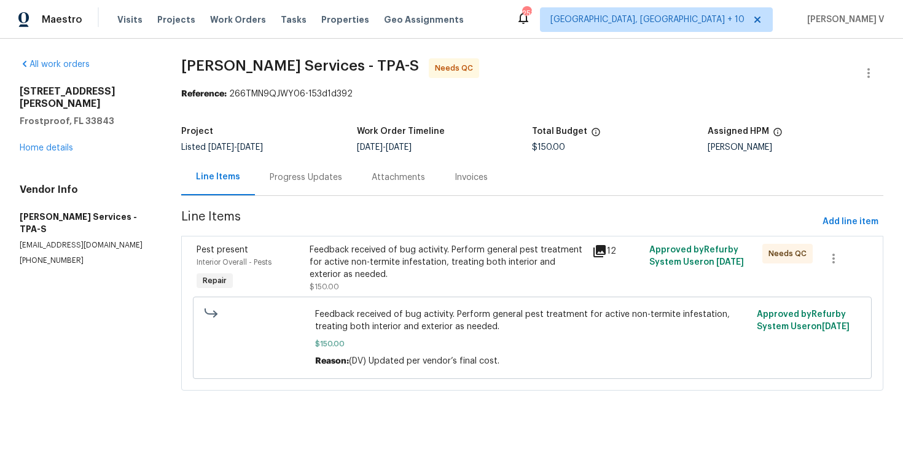
click at [371, 256] on div "Feedback received of bug activity. Perform general pest treatment for active no…" at bounding box center [448, 262] width 276 height 37
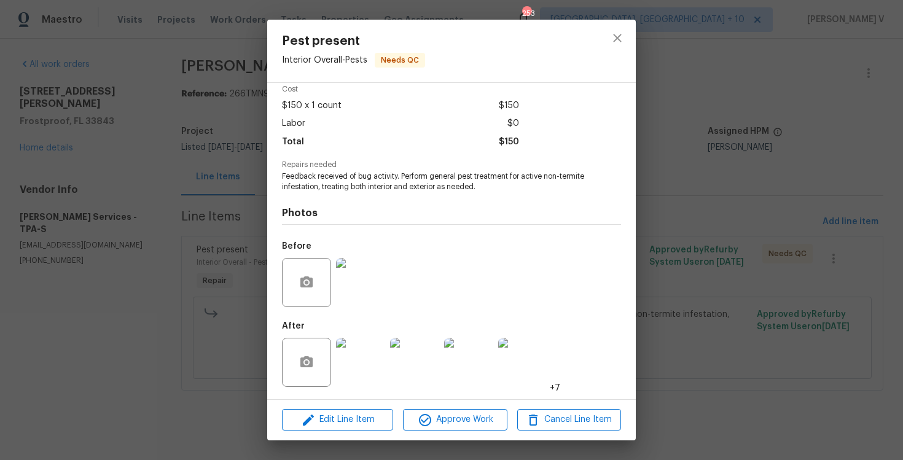
click at [165, 241] on div "Pest present Interior Overall - Pests Needs QC Vendor Gabler Services Account C…" at bounding box center [451, 230] width 903 height 460
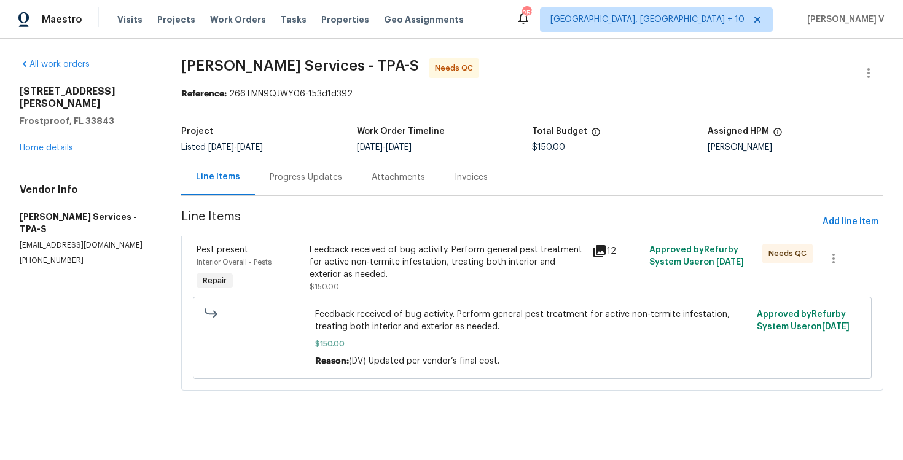
click at [310, 171] on div "Progress Updates" at bounding box center [306, 177] width 102 height 36
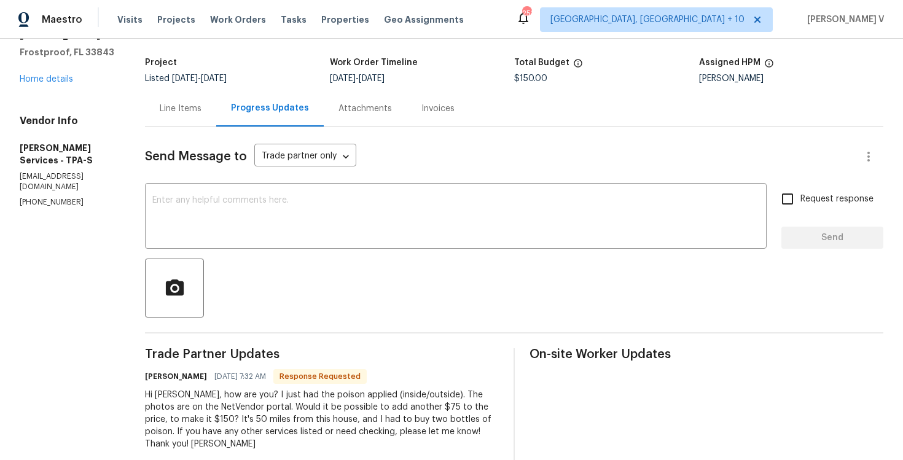
scroll to position [59, 0]
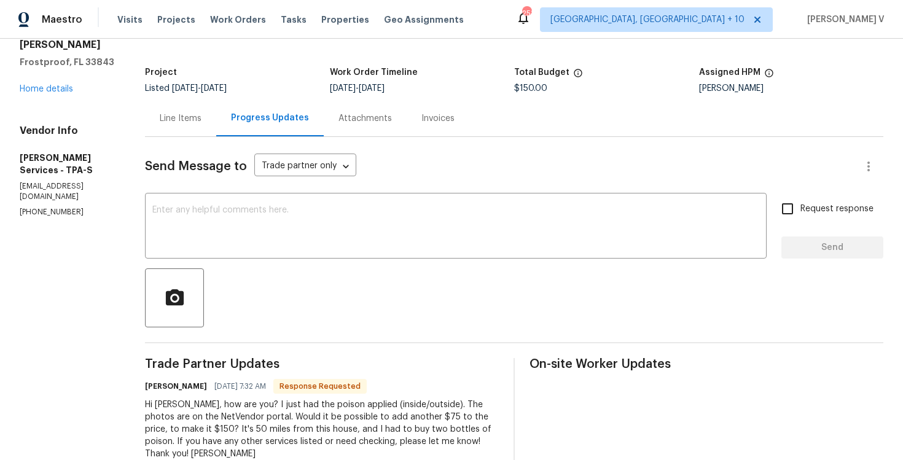
click at [180, 111] on div "Line Items" at bounding box center [180, 118] width 71 height 36
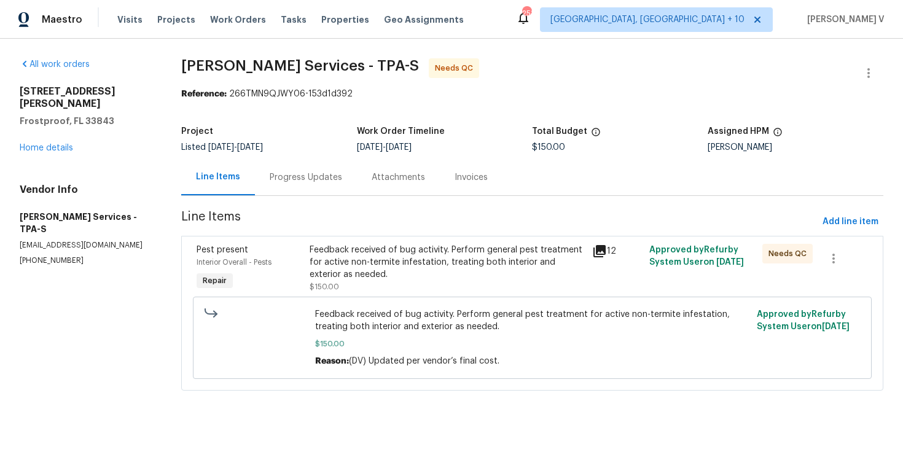
click at [375, 292] on div "Feedback received of bug activity. Perform general pest treatment for active no…" at bounding box center [448, 268] width 276 height 49
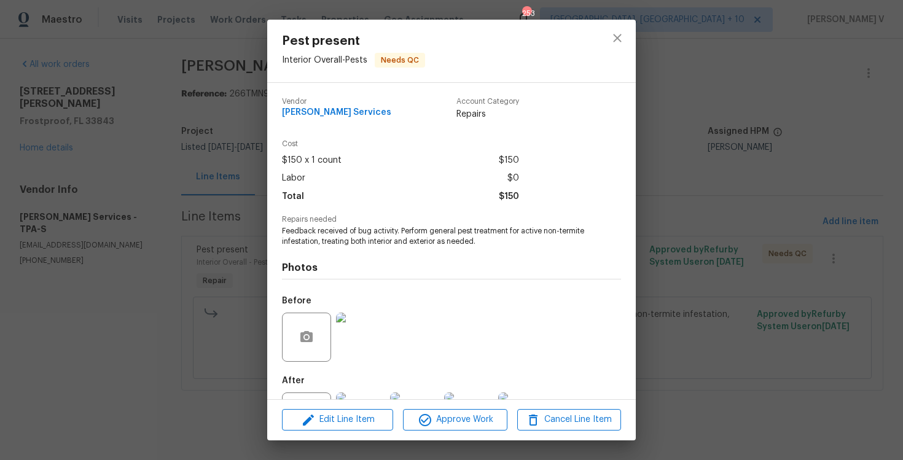
scroll to position [55, 0]
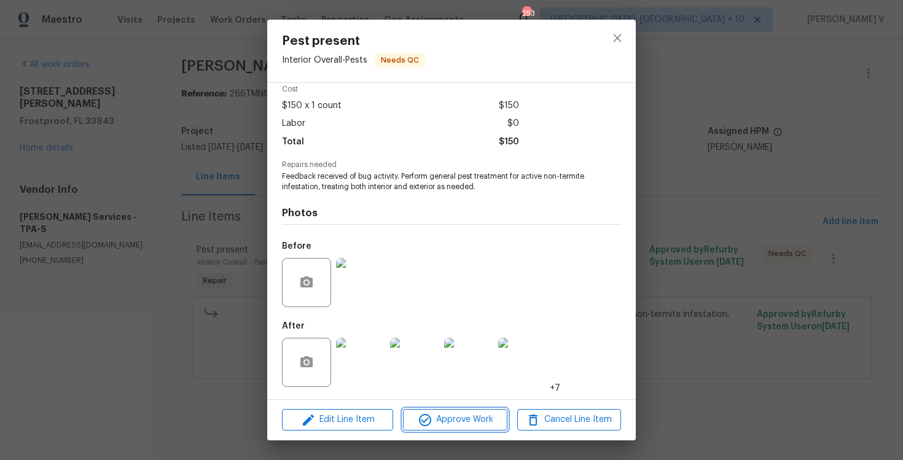
click at [444, 421] on span "Approve Work" at bounding box center [455, 419] width 96 height 15
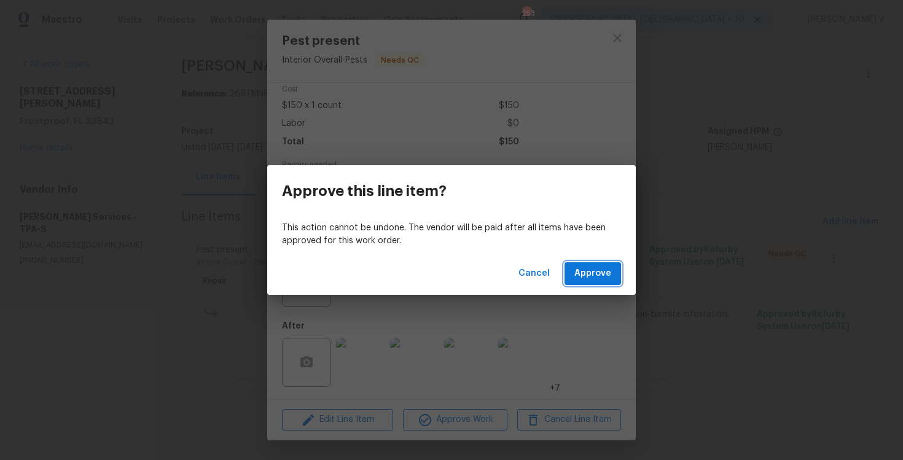
click at [589, 273] on span "Approve" at bounding box center [593, 273] width 37 height 15
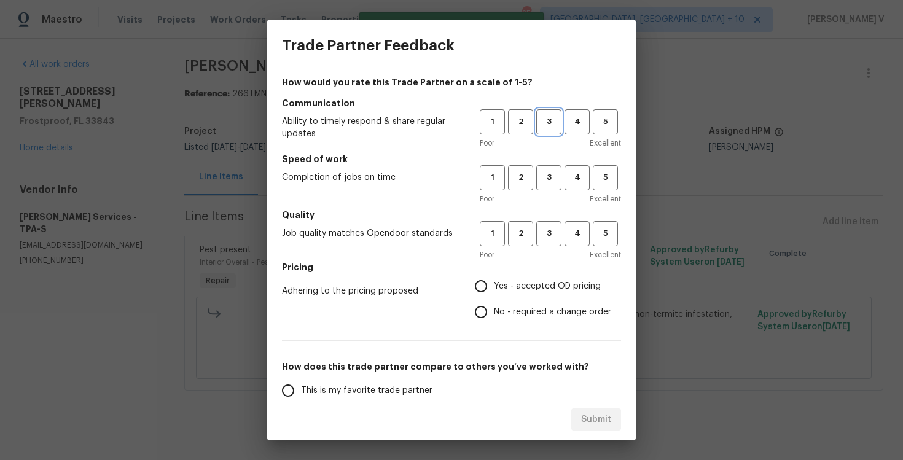
click at [555, 129] on button "3" at bounding box center [548, 121] width 25 height 25
click at [555, 182] on span "3" at bounding box center [549, 178] width 23 height 14
click at [549, 237] on span "3" at bounding box center [549, 234] width 23 height 14
click at [497, 303] on label "No - required a change order" at bounding box center [539, 312] width 143 height 26
click at [494, 303] on input "No - required a change order" at bounding box center [481, 312] width 26 height 26
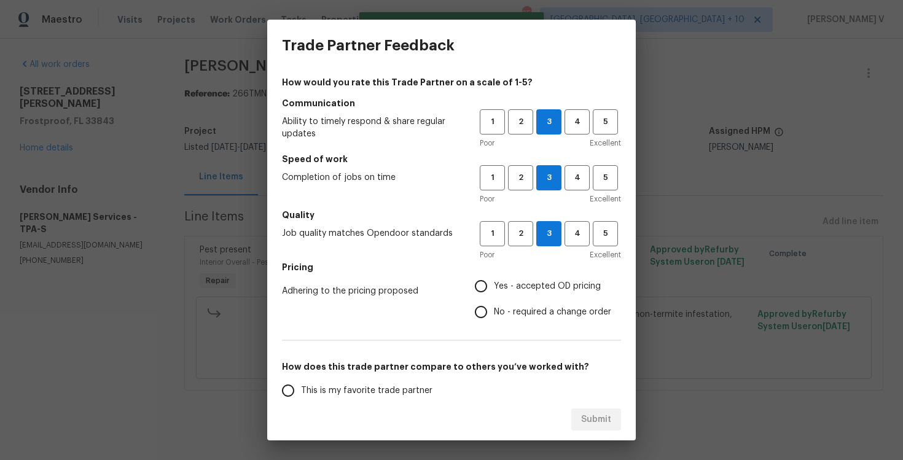
radio input "true"
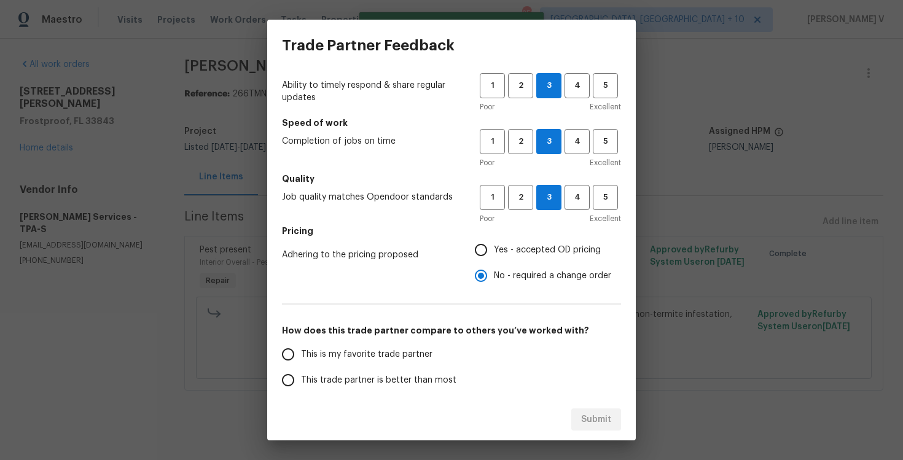
scroll to position [84, 0]
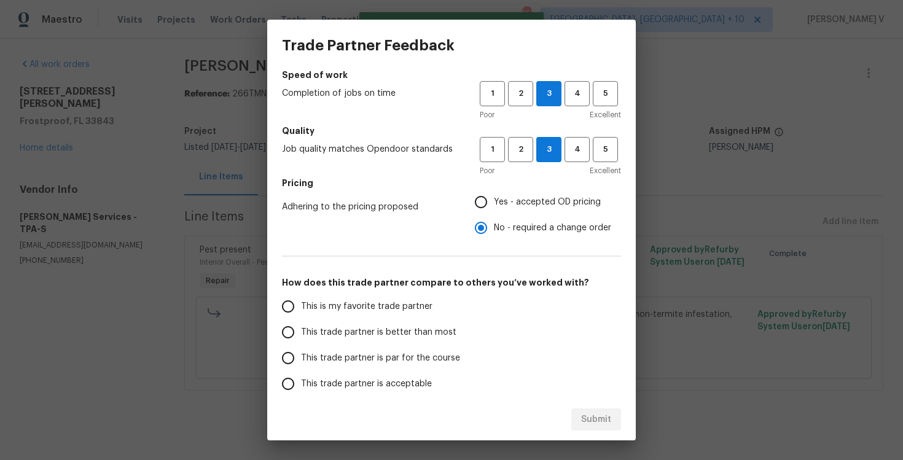
click at [414, 331] on span "This trade partner is better than most" at bounding box center [378, 332] width 155 height 13
click at [301, 331] on input "This trade partner is better than most" at bounding box center [288, 333] width 26 height 26
click at [586, 409] on button "Submit" at bounding box center [596, 420] width 50 height 23
radio input "true"
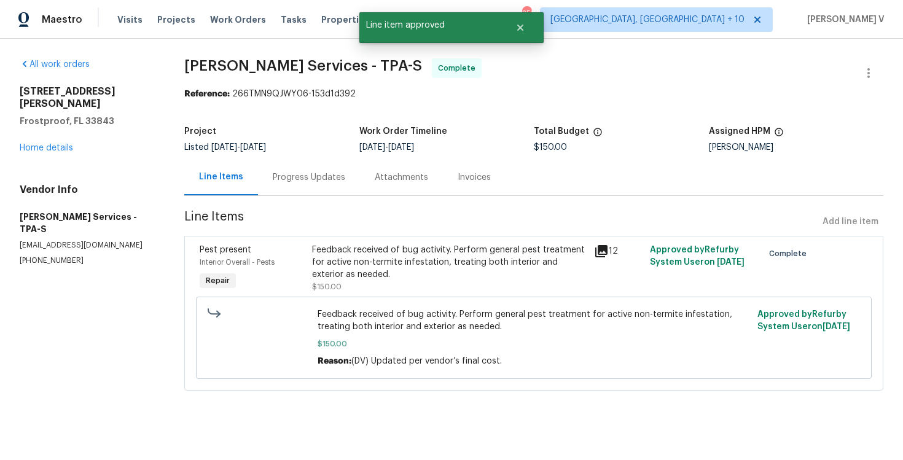
click at [292, 175] on div "Progress Updates" at bounding box center [309, 177] width 73 height 12
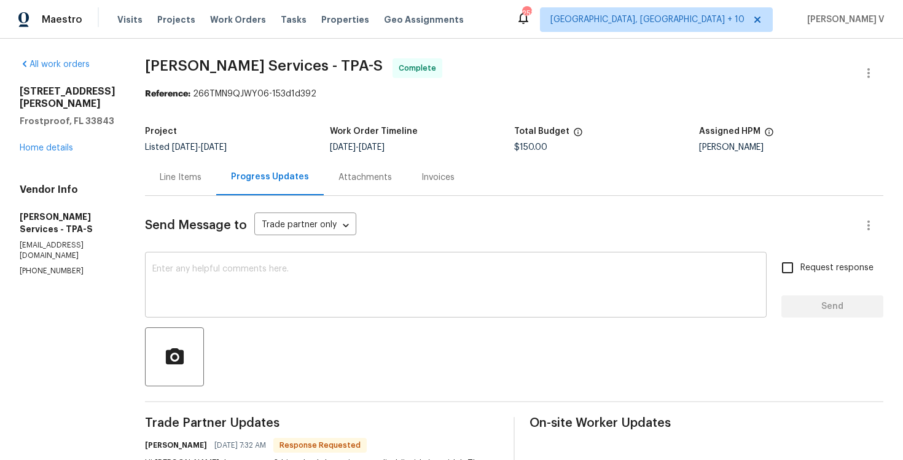
click at [252, 267] on textarea at bounding box center [455, 286] width 607 height 43
paste textarea "Hey, we have updated the cost to $ and the work order has been approved. Thanks…"
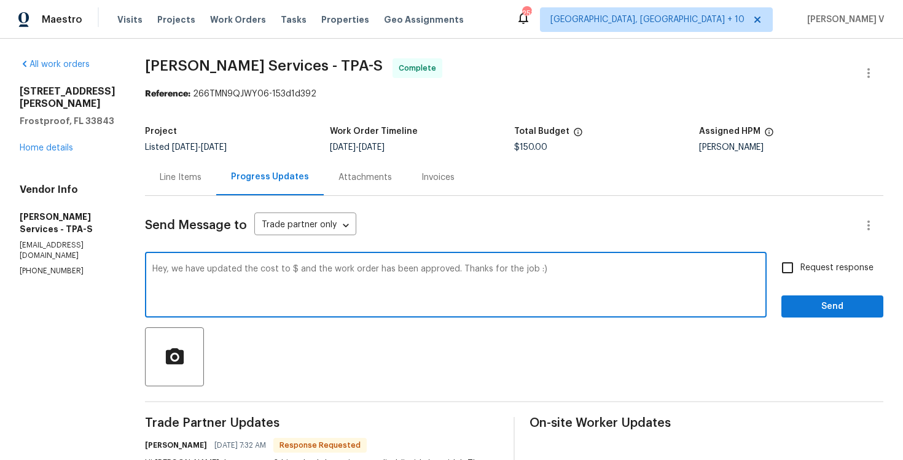
click at [298, 270] on textarea "Hey, we have updated the cost to $ and the work order has been approved. Thanks…" at bounding box center [455, 286] width 607 height 43
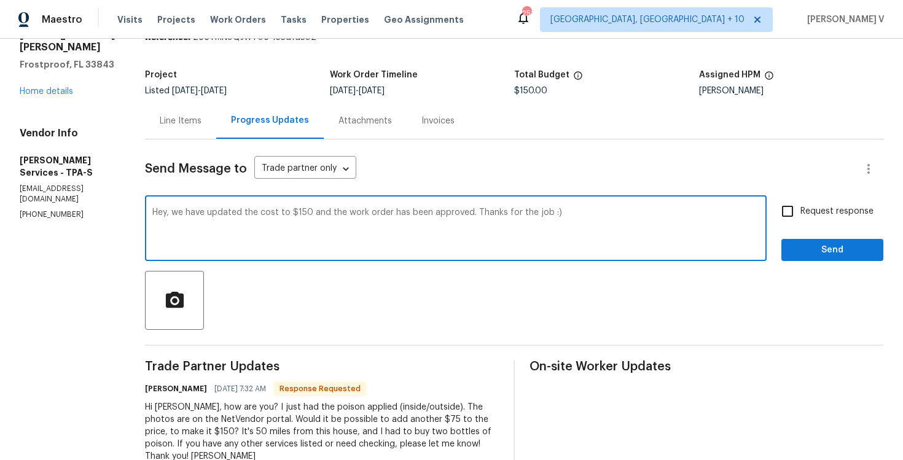
scroll to position [60, 0]
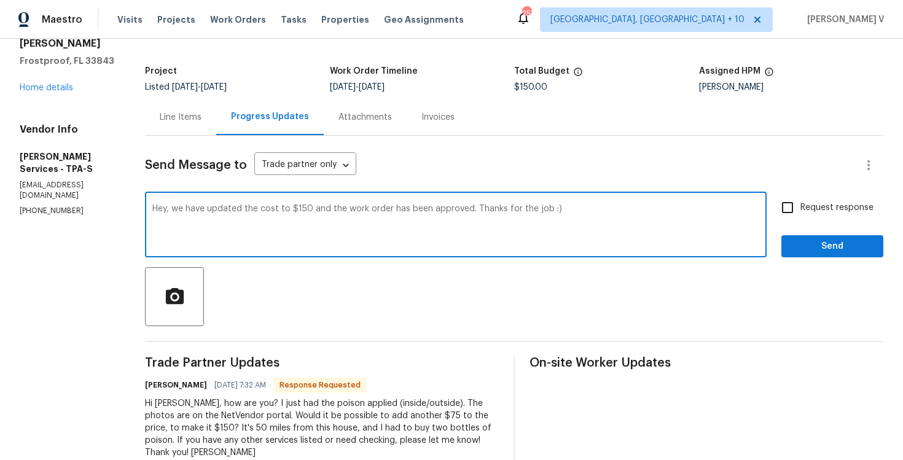
click at [0, 0] on qb-div "Add Punctuation $150 ," at bounding box center [0, 0] width 0 height 0
drag, startPoint x: 176, startPoint y: 208, endPoint x: 128, endPoint y: 208, distance: 47.9
click at [128, 208] on div "All work orders 411 Thomas Ave Frostproof, FL 33843 Home details Vendor Info Ga…" at bounding box center [451, 278] width 903 height 600
click at [0, 0] on span "We" at bounding box center [0, 0] width 0 height 0
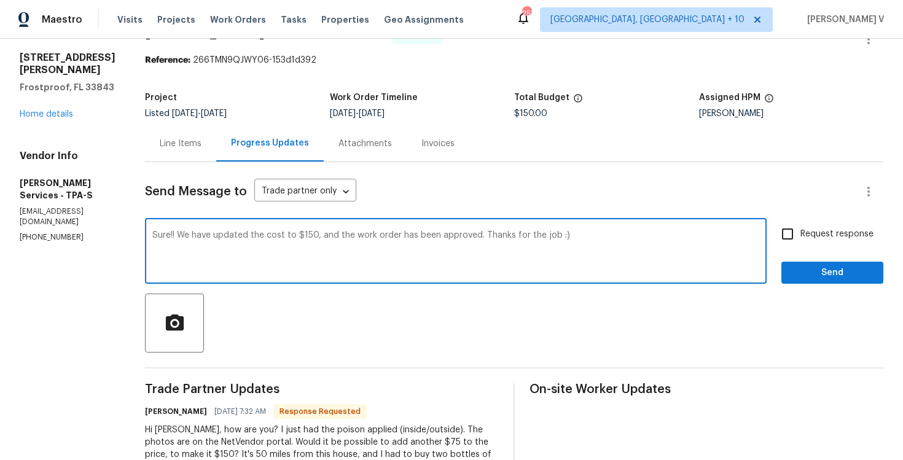
scroll to position [0, 0]
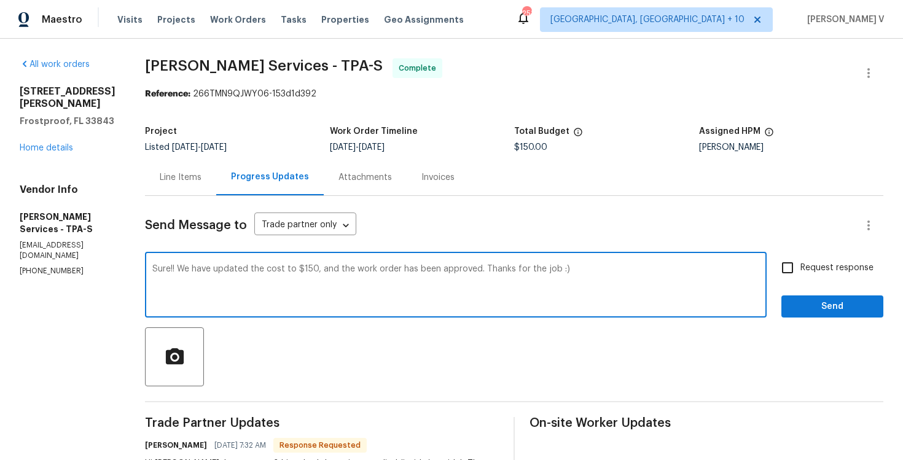
type textarea "Sure!! We have updated the cost to $150, and the work order has been approved. …"
click at [831, 293] on div "Request response Send" at bounding box center [833, 286] width 102 height 63
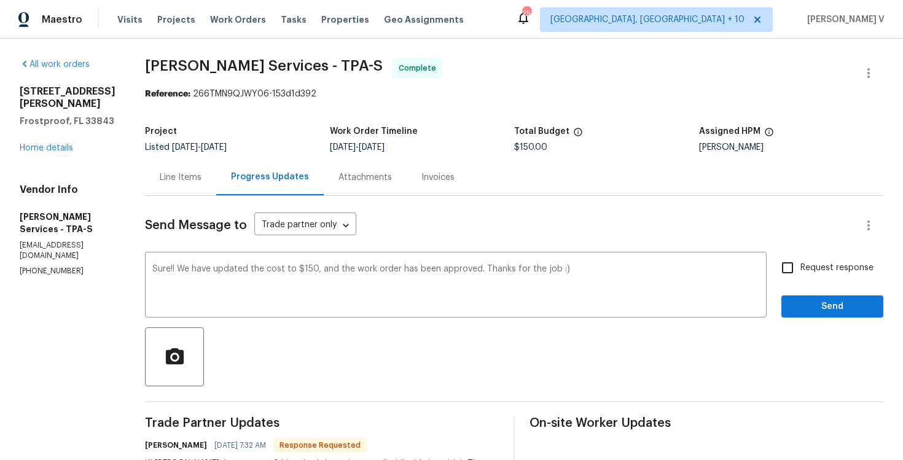
click at [831, 294] on div "Request response Send" at bounding box center [833, 286] width 102 height 63
click at [825, 307] on span "Send" at bounding box center [832, 306] width 82 height 15
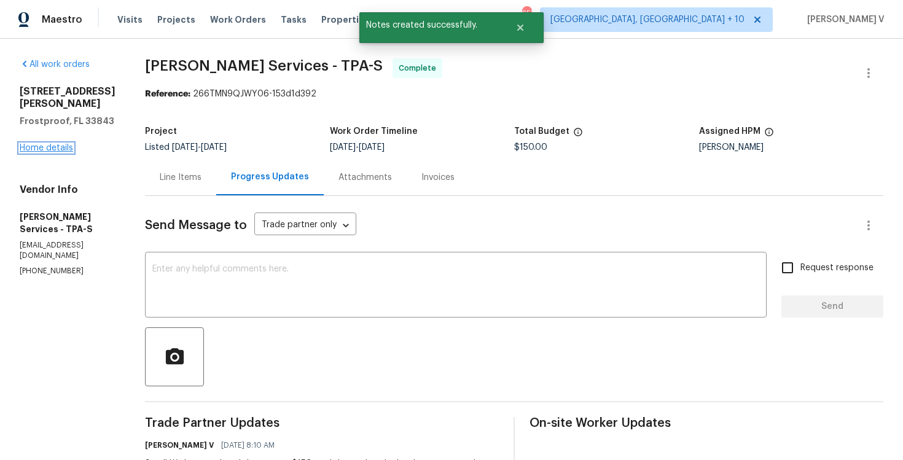
click at [38, 144] on link "Home details" at bounding box center [46, 148] width 53 height 9
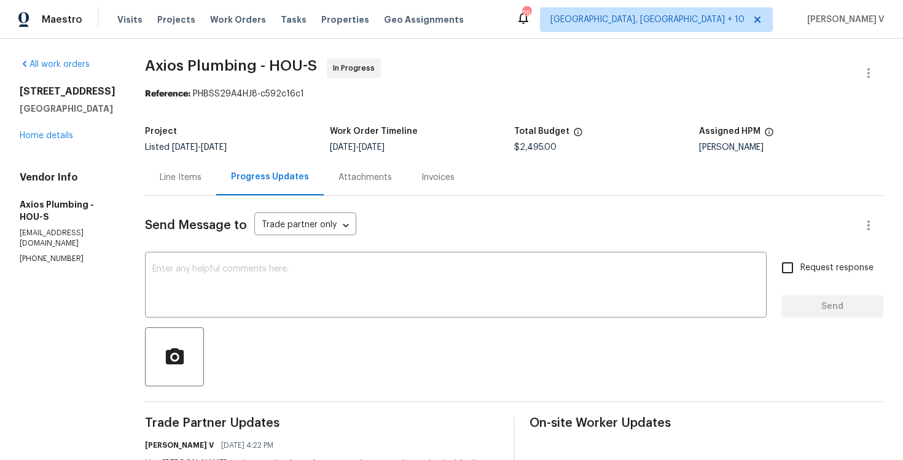
click at [33, 263] on p "[PHONE_NUMBER]" at bounding box center [68, 259] width 96 height 10
copy p "[PHONE_NUMBER]"
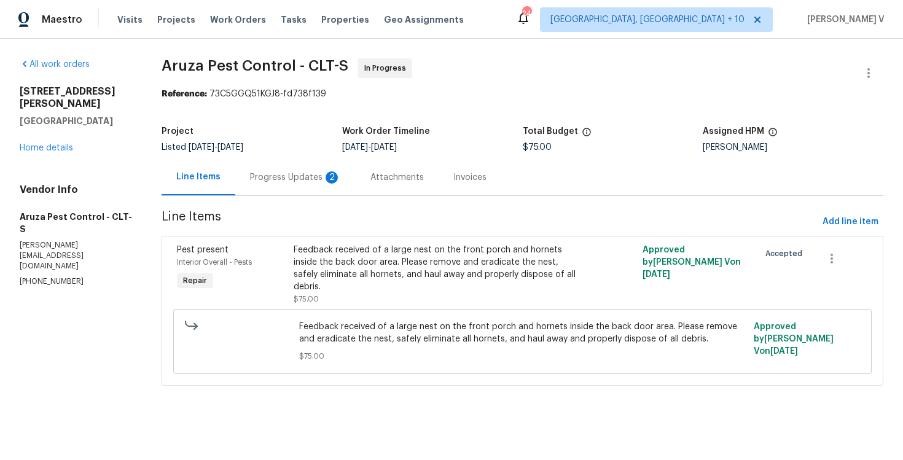
click at [272, 179] on div "Progress Updates 2" at bounding box center [295, 177] width 91 height 12
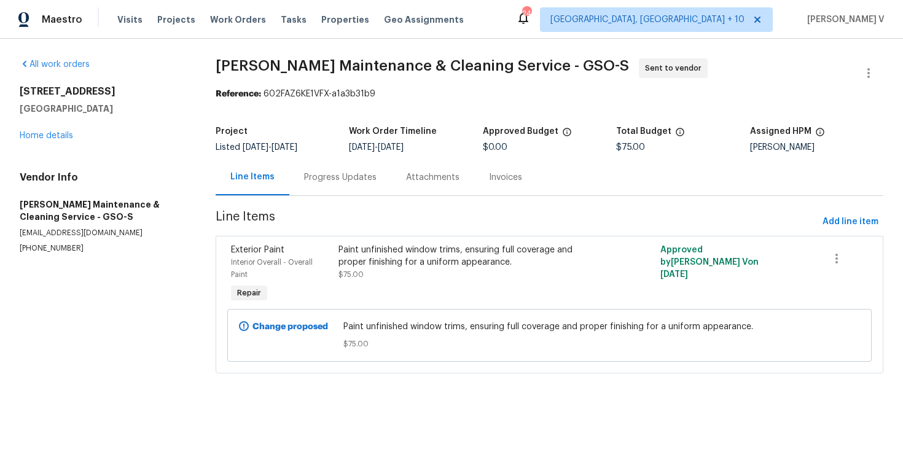
click at [329, 195] on div "Progress Updates" at bounding box center [340, 177] width 102 height 36
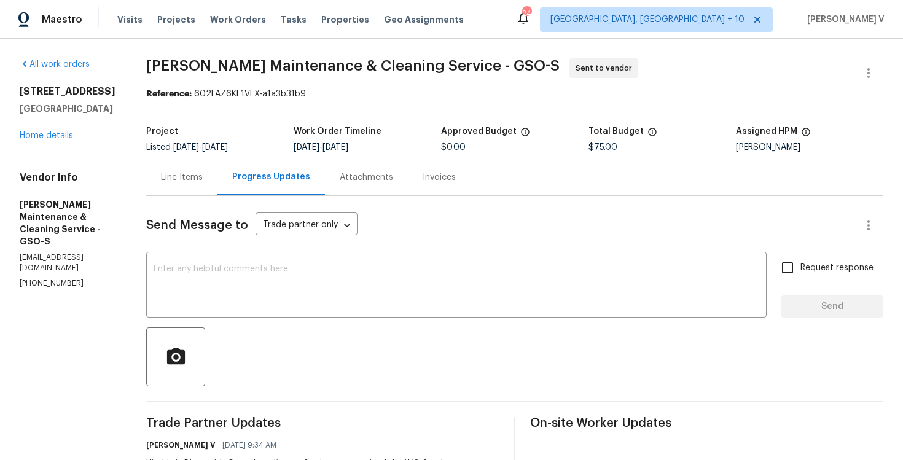
scroll to position [93, 0]
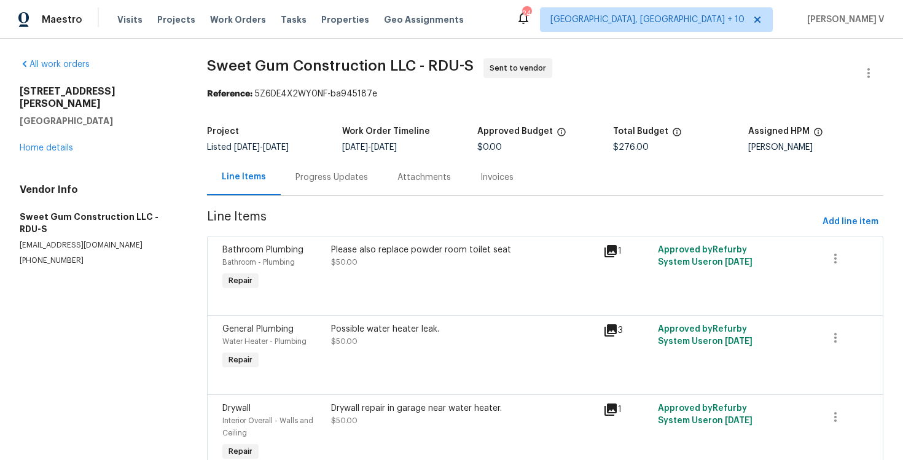
click at [319, 173] on div "Progress Updates" at bounding box center [332, 177] width 73 height 12
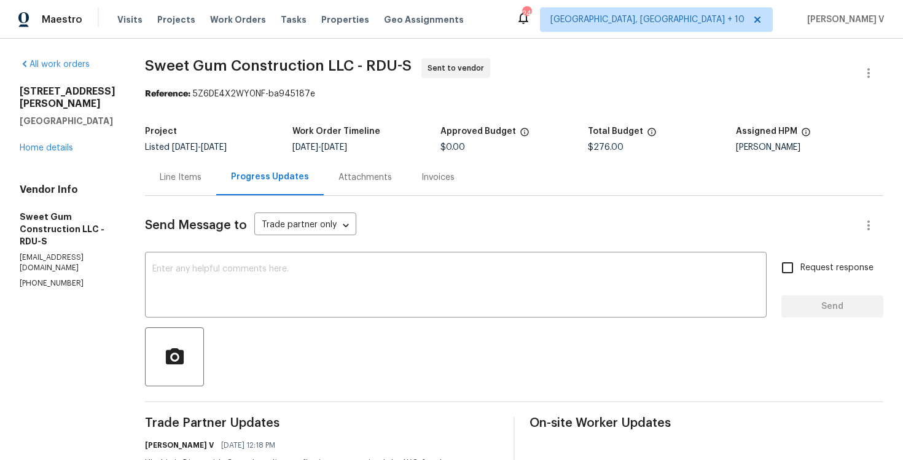
scroll to position [81, 0]
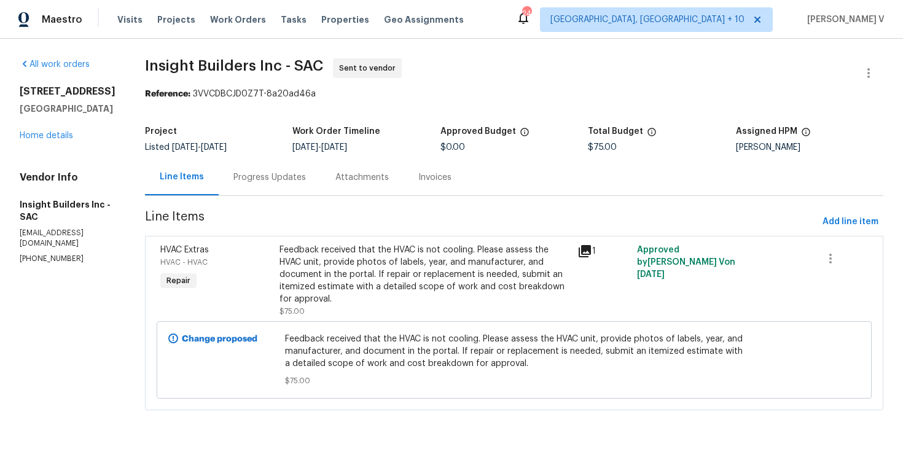
click at [280, 170] on div "Progress Updates" at bounding box center [270, 177] width 102 height 36
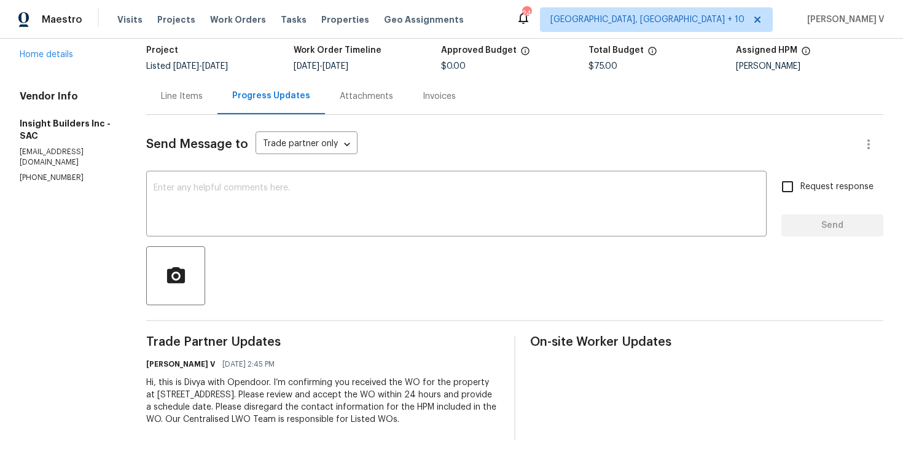
scroll to position [93, 0]
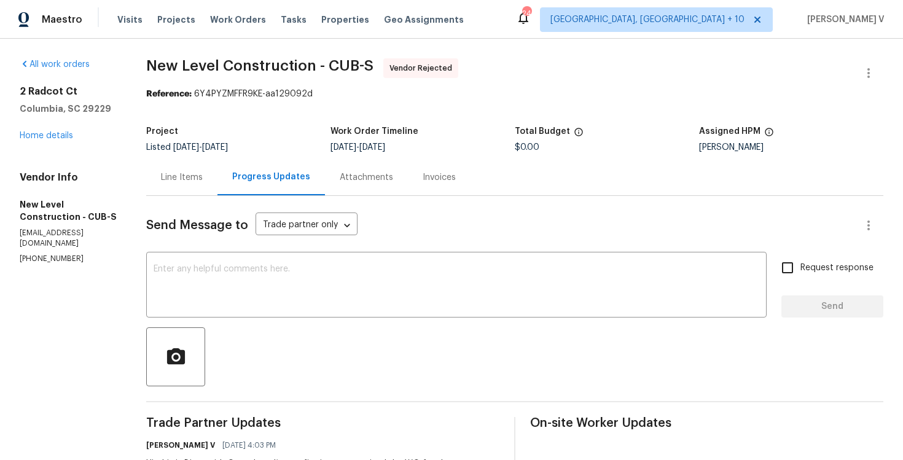
click at [218, 191] on div "Line Items" at bounding box center [181, 177] width 71 height 36
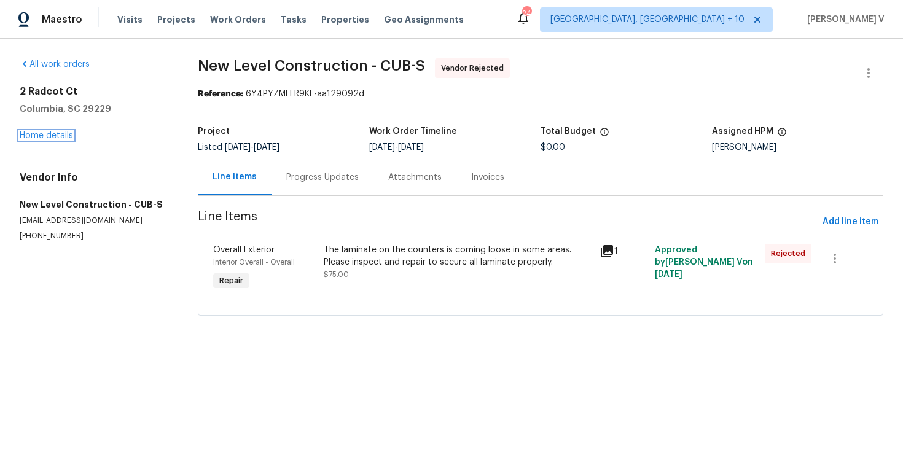
click at [66, 138] on link "Home details" at bounding box center [46, 135] width 53 height 9
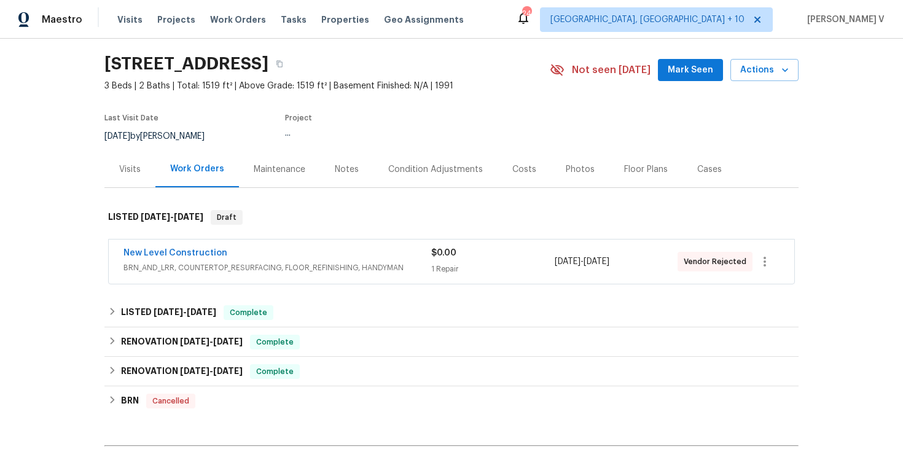
scroll to position [42, 0]
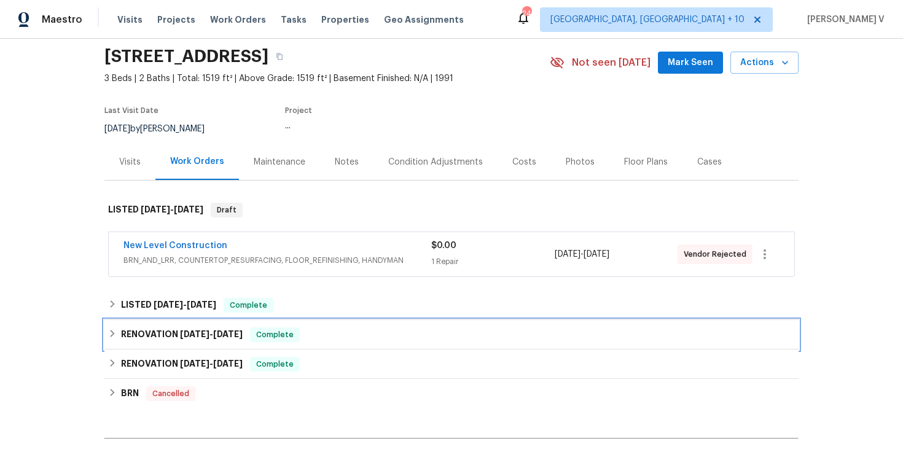
click at [321, 320] on div "RENOVATION 1/18/25 - 1/20/25 Complete" at bounding box center [451, 334] width 694 height 29
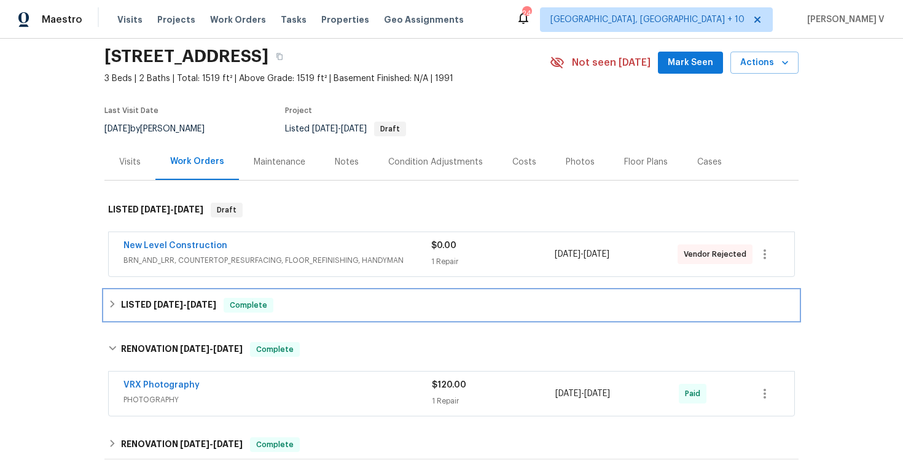
click at [347, 306] on div "LISTED 3/8/25 - 3/20/25 Complete" at bounding box center [451, 305] width 687 height 15
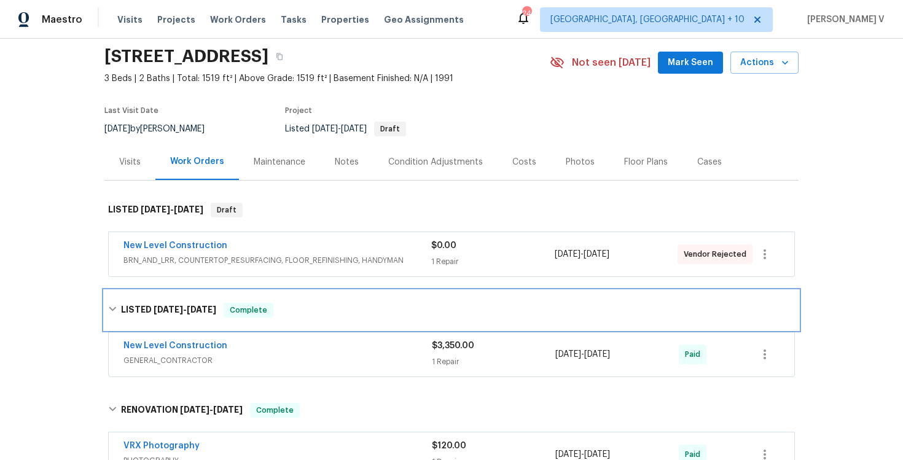
scroll to position [152, 0]
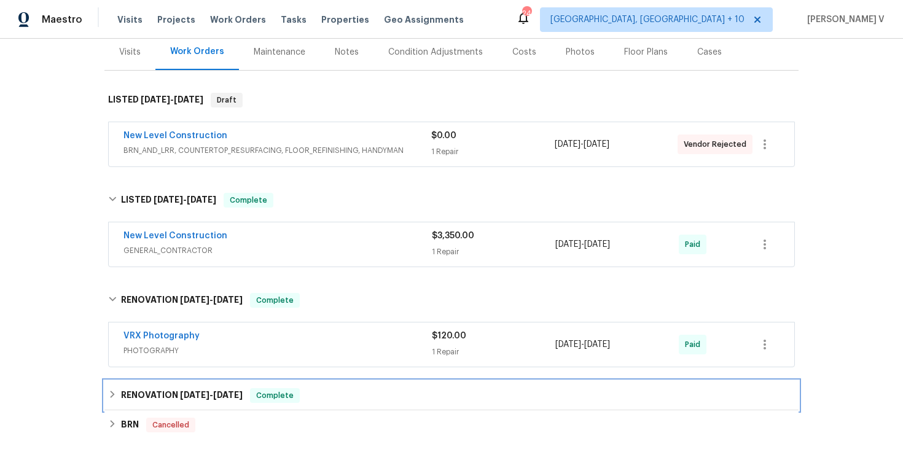
click at [351, 390] on div "RENOVATION 1/2/25 - 1/31/25 Complete" at bounding box center [451, 395] width 687 height 15
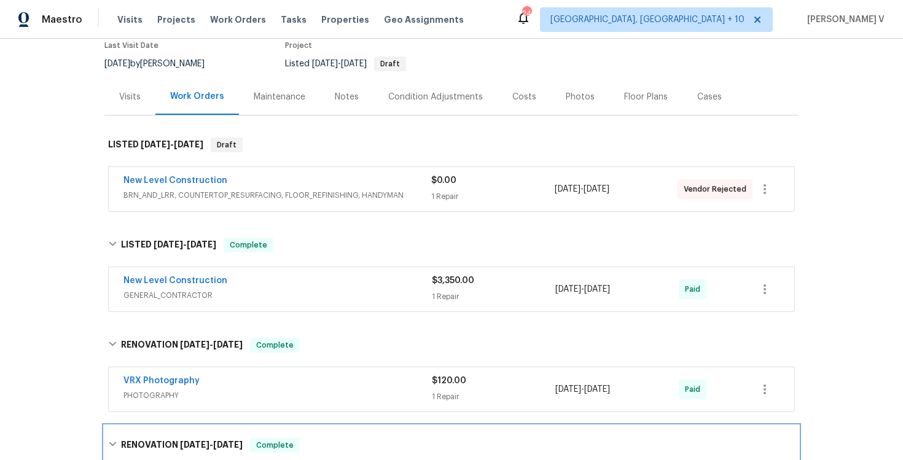
scroll to position [25, 0]
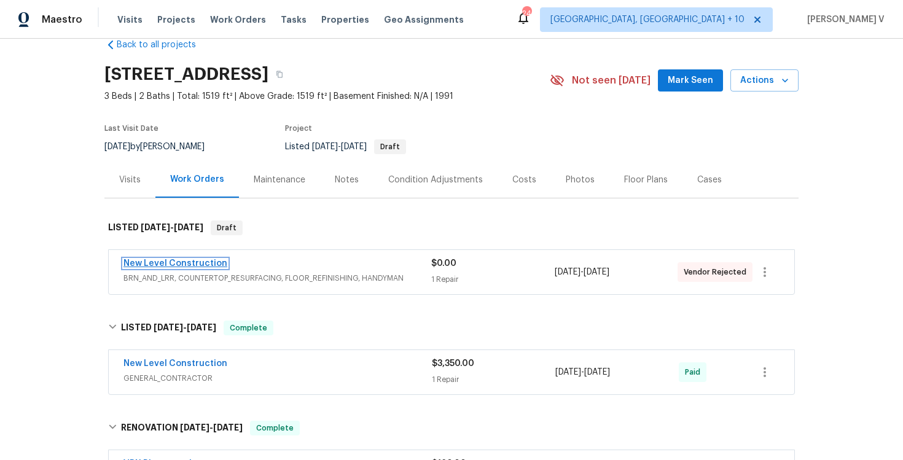
click at [182, 264] on link "New Level Construction" at bounding box center [176, 263] width 104 height 9
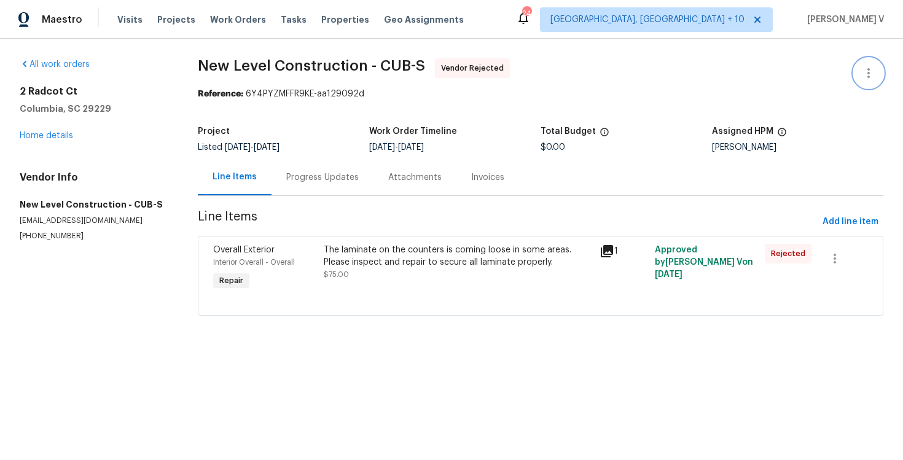
click at [873, 68] on icon "button" at bounding box center [868, 73] width 15 height 15
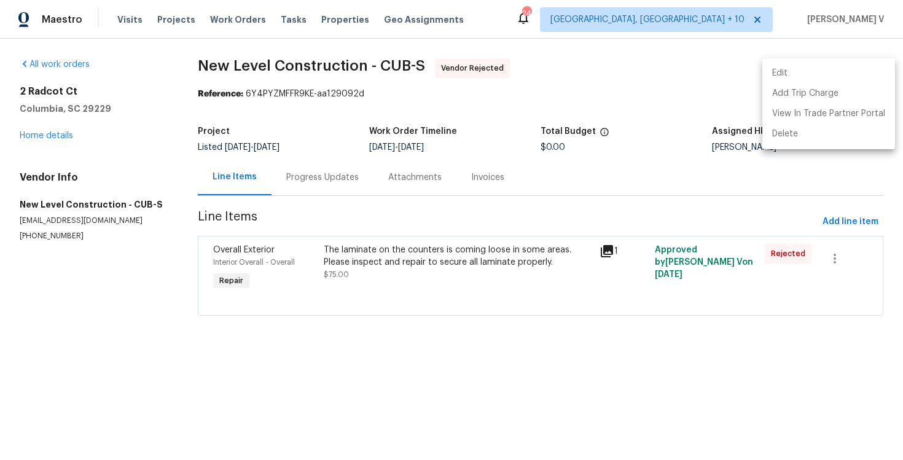
click at [873, 68] on li "Edit" at bounding box center [829, 73] width 133 height 20
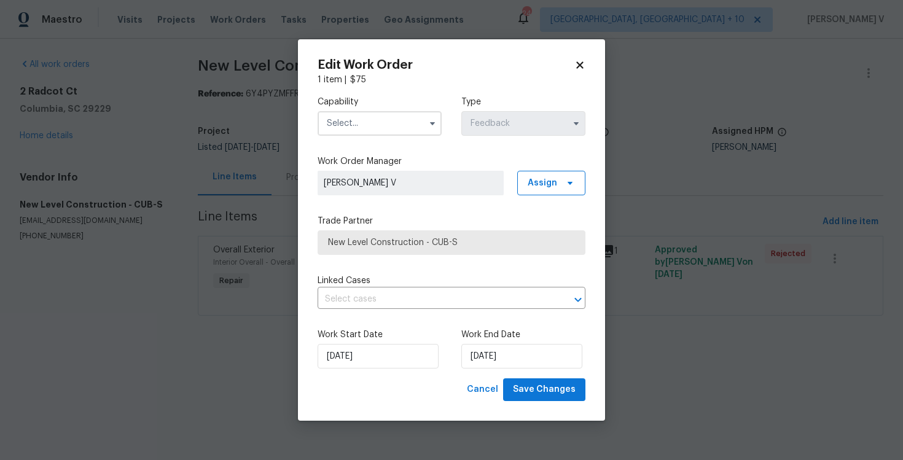
click at [191, 142] on body "Maestro Visits Projects Work Orders Tasks Properties Geo Assignments 248 Cincin…" at bounding box center [451, 175] width 903 height 350
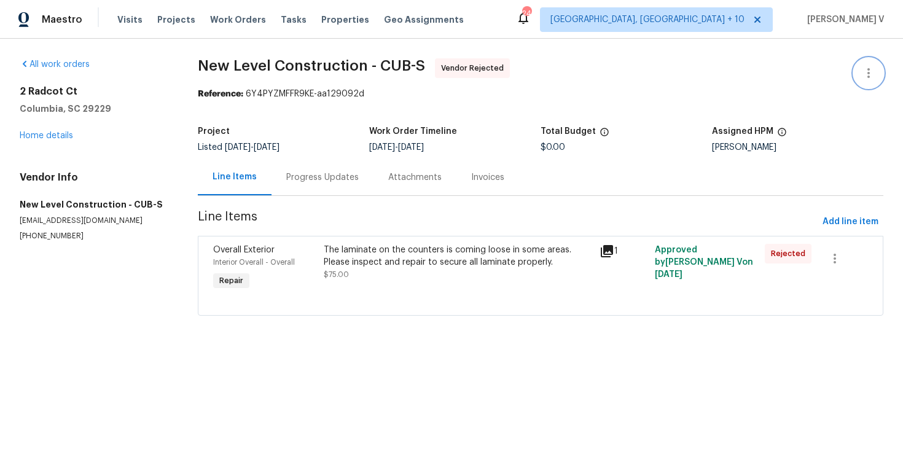
click at [859, 72] on button "button" at bounding box center [868, 72] width 29 height 29
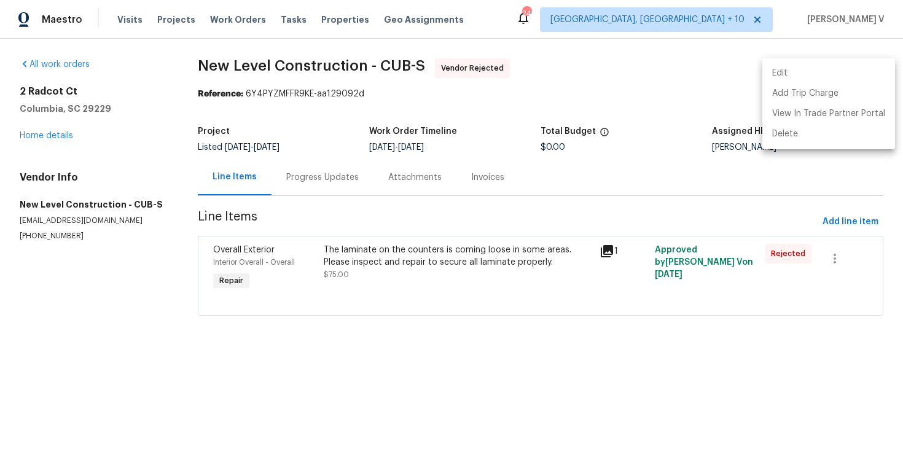
click at [859, 72] on li "Edit" at bounding box center [829, 73] width 133 height 20
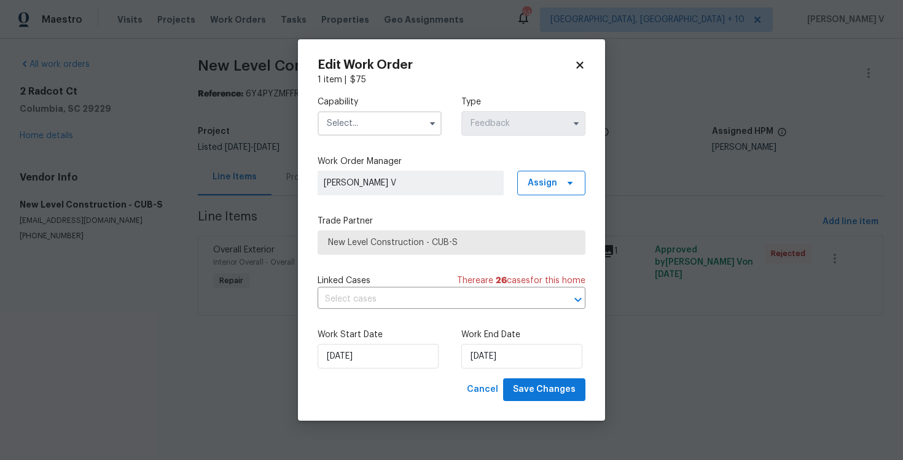
click at [377, 119] on input "text" at bounding box center [380, 123] width 124 height 25
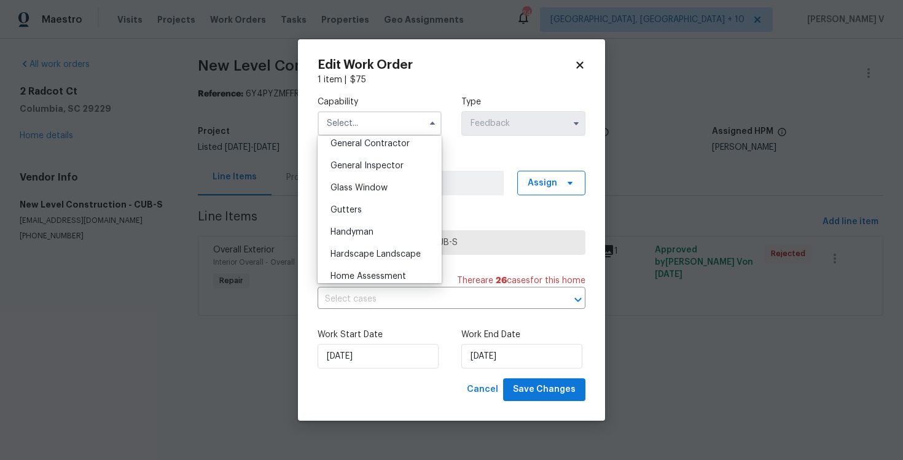
scroll to position [642, 0]
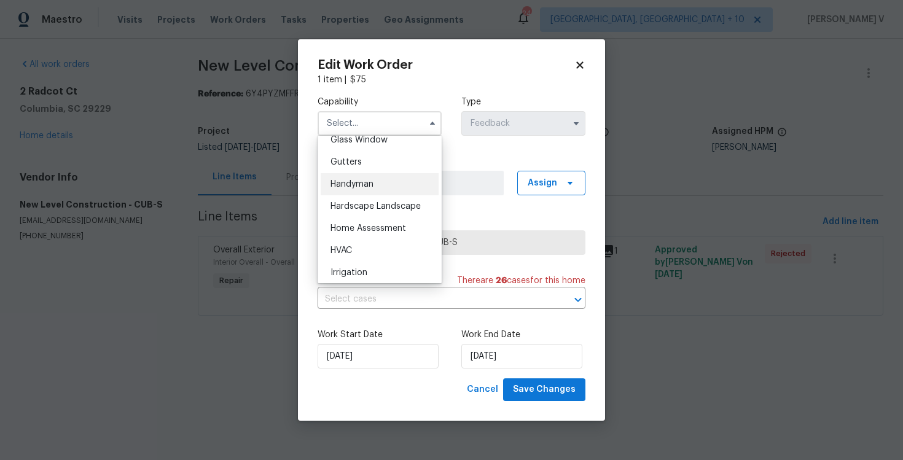
click at [368, 188] on span "Handyman" at bounding box center [352, 184] width 43 height 9
type input "Handyman"
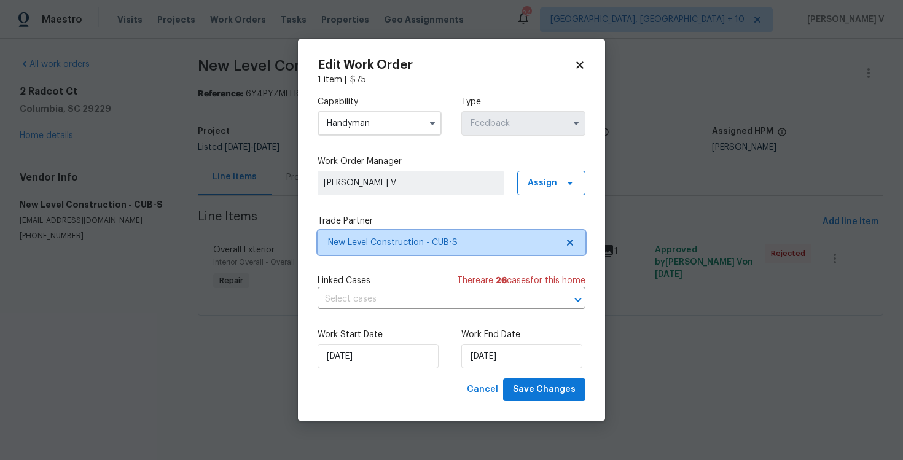
click at [567, 243] on icon at bounding box center [570, 243] width 10 height 10
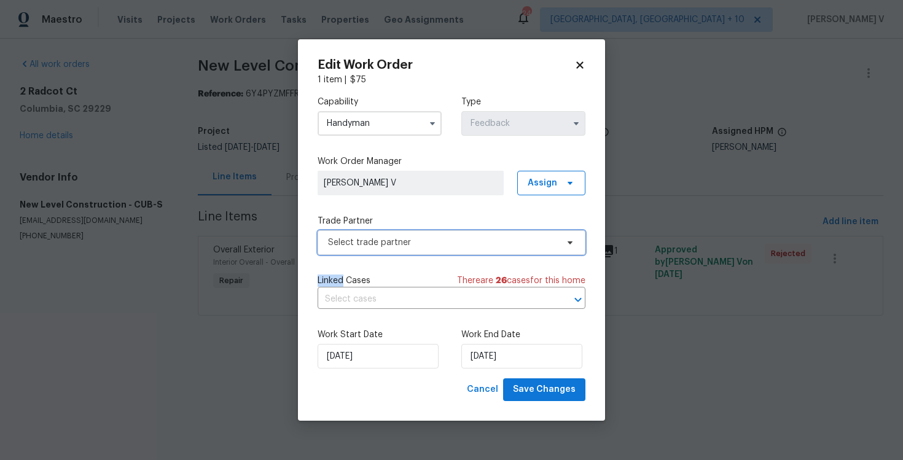
click at [567, 243] on icon at bounding box center [570, 243] width 10 height 10
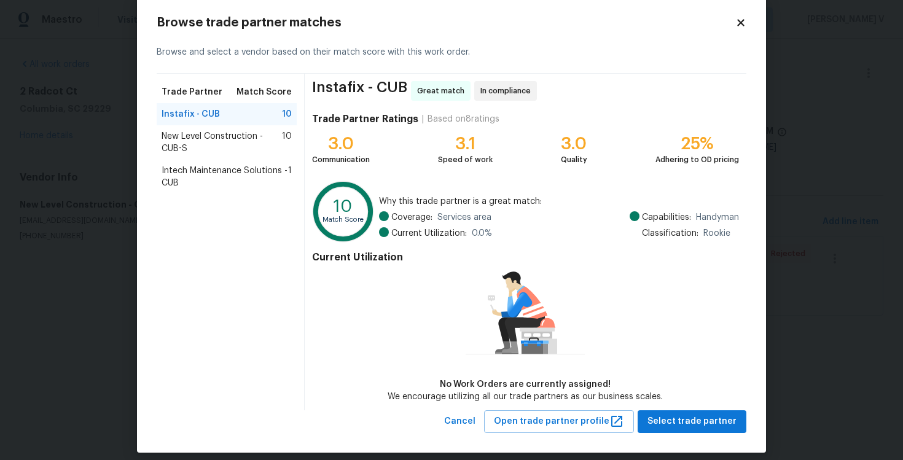
scroll to position [31, 0]
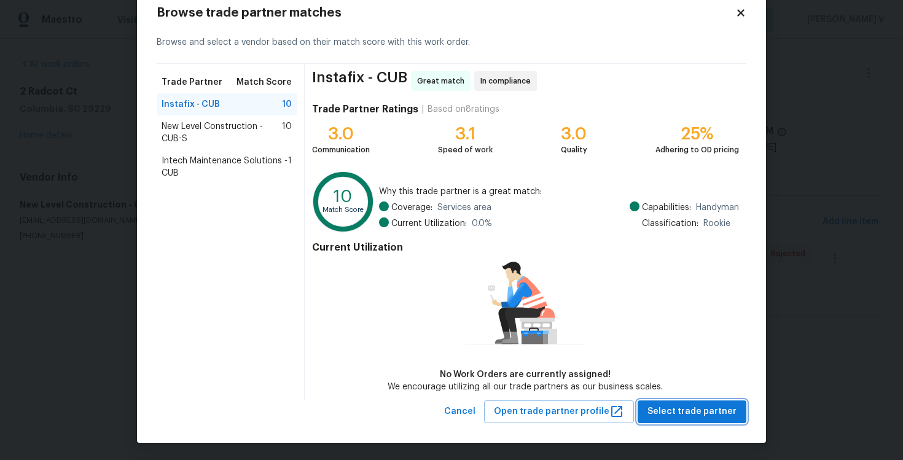
click at [691, 401] on button "Select trade partner" at bounding box center [692, 412] width 109 height 23
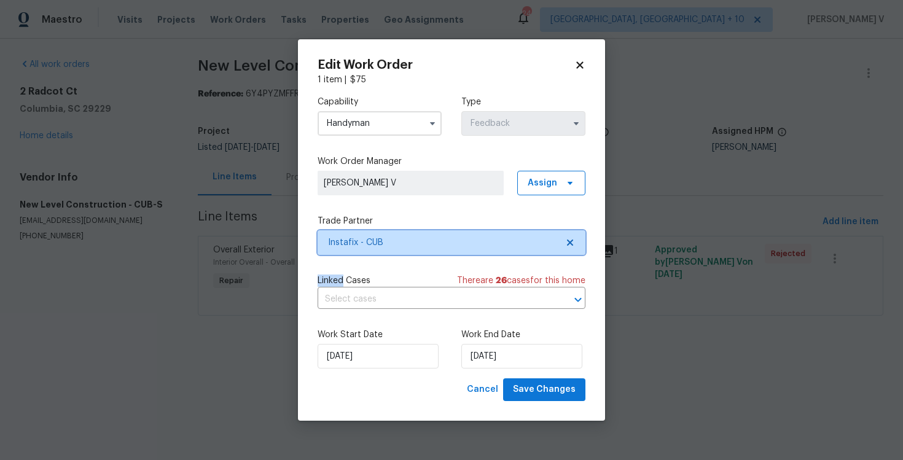
scroll to position [0, 0]
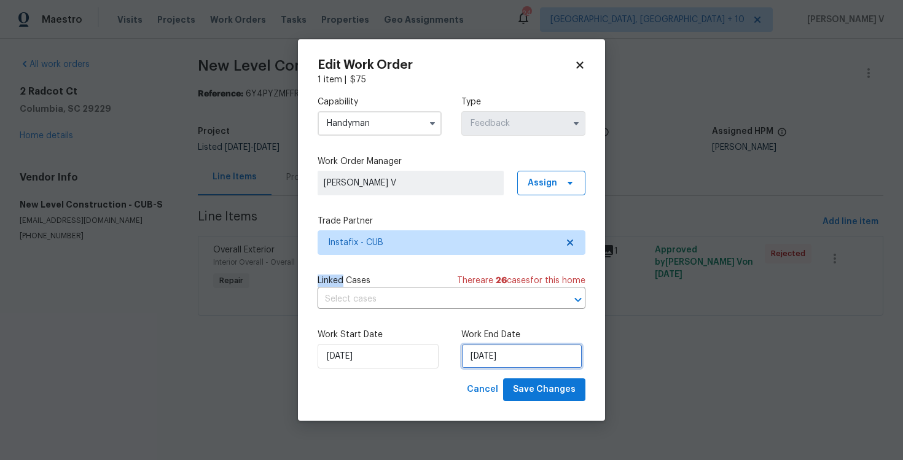
click at [547, 355] on input "14/08/2025" at bounding box center [521, 356] width 121 height 25
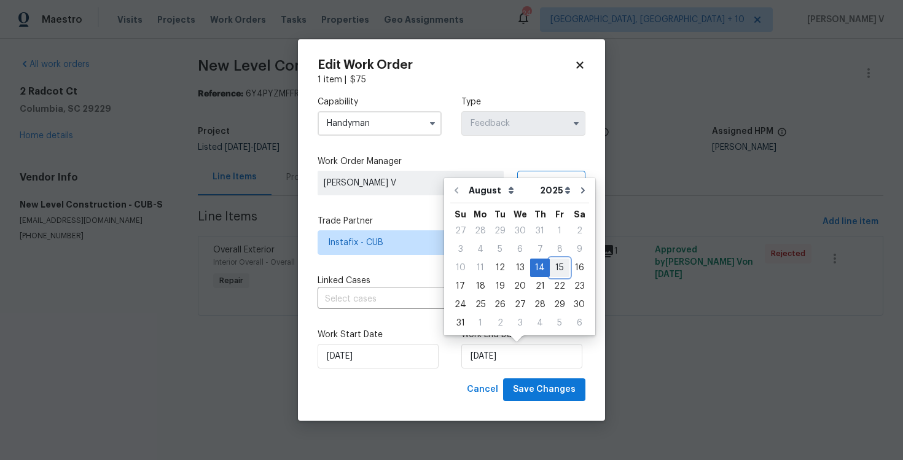
click at [550, 268] on div "15" at bounding box center [560, 267] width 20 height 17
type input "15/08/2025"
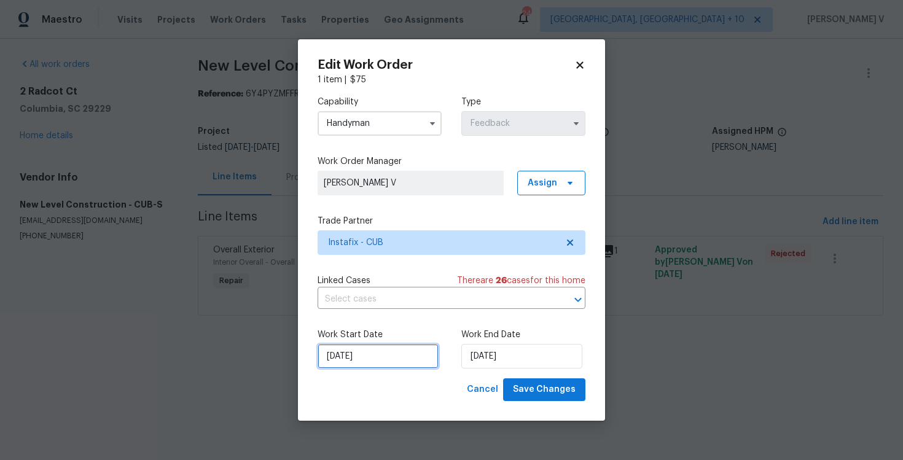
click at [386, 346] on input "12/08/2025" at bounding box center [378, 356] width 121 height 25
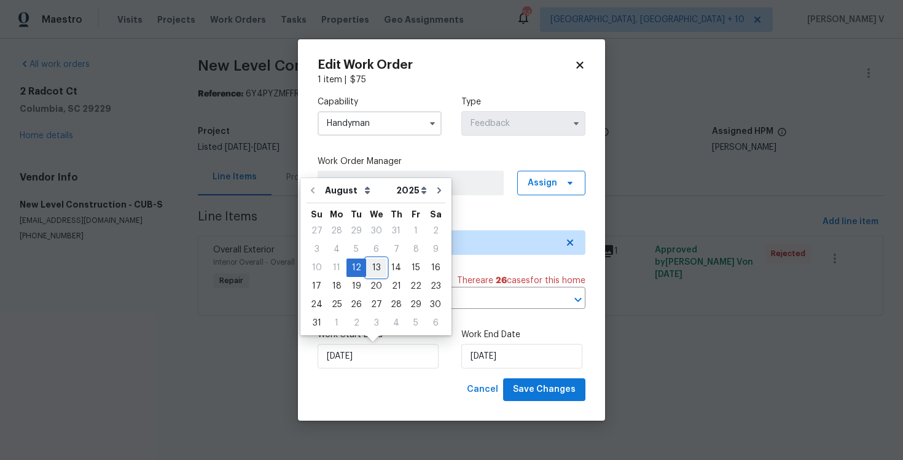
click at [366, 259] on div "13" at bounding box center [376, 268] width 20 height 18
type input "13/08/2025"
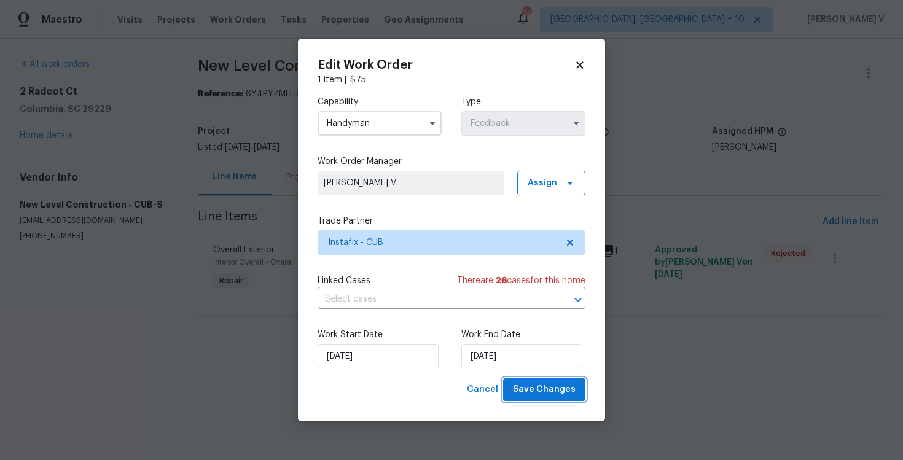
click at [524, 393] on span "Save Changes" at bounding box center [544, 389] width 63 height 15
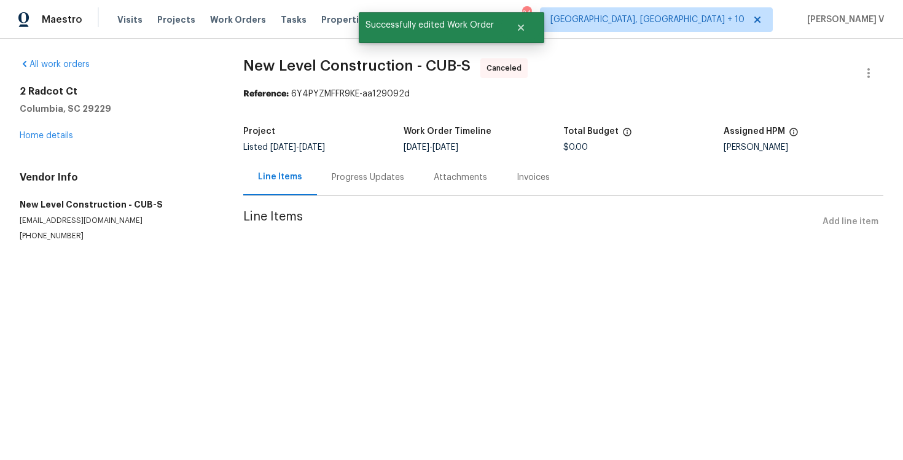
click at [338, 181] on div "Progress Updates" at bounding box center [368, 177] width 73 height 12
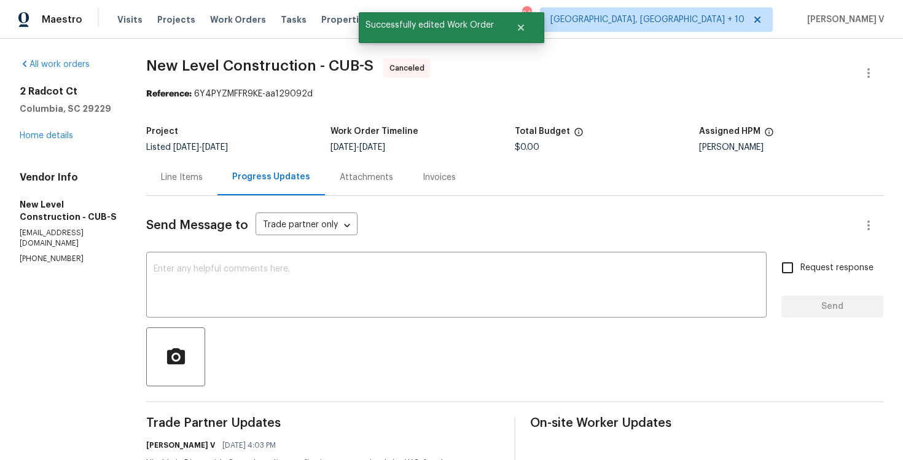
scroll to position [93, 0]
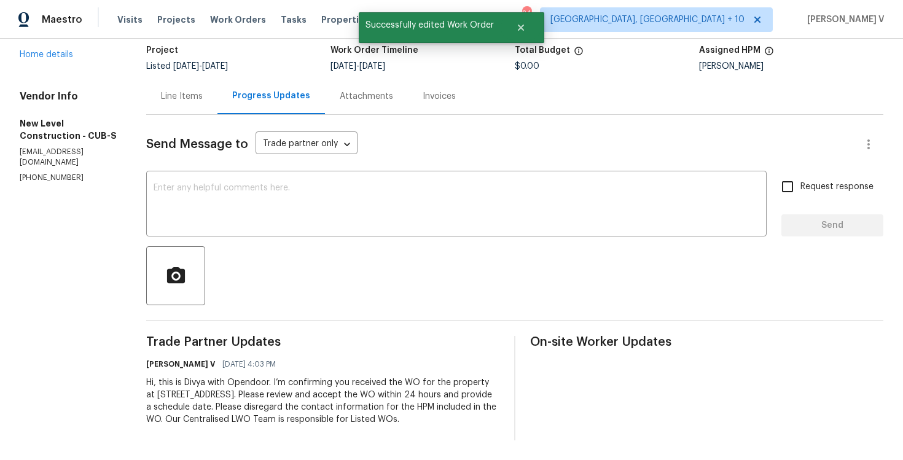
click at [258, 385] on div "Hi, this is Divya with Opendoor. I’m confirming you received the WO for the pro…" at bounding box center [322, 401] width 353 height 49
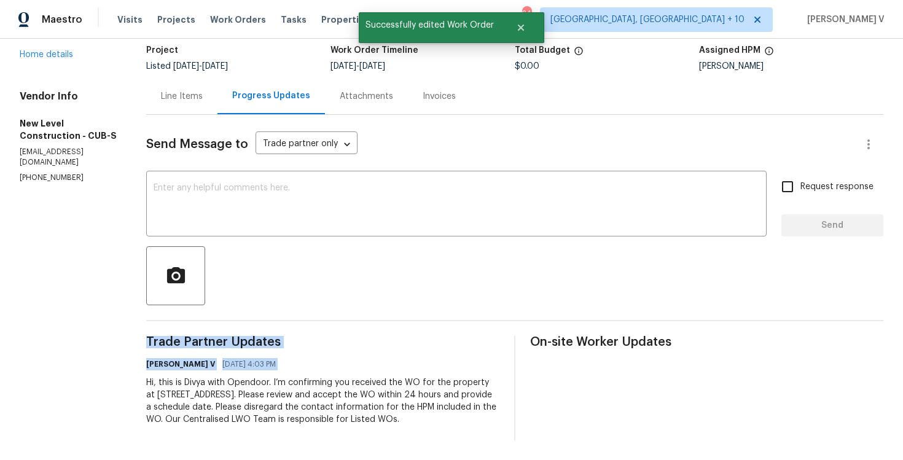
copy div "Trade Partner Updates Divya Dharshini V 08/12/2025 4:03 PM"
click at [52, 50] on link "Home details" at bounding box center [46, 54] width 53 height 9
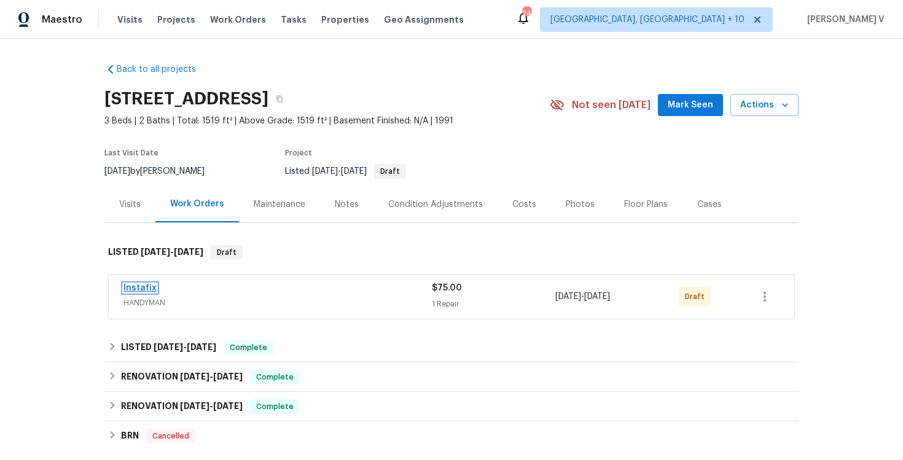
click at [137, 288] on link "Instafix" at bounding box center [140, 288] width 33 height 9
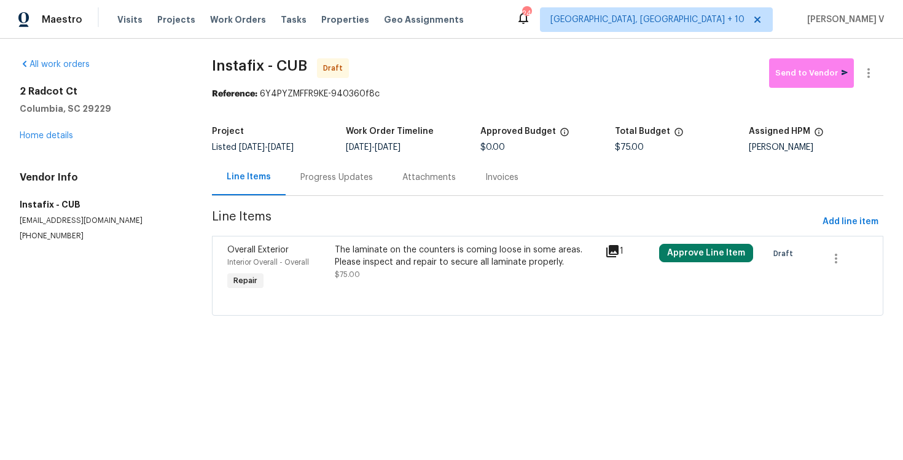
click at [307, 173] on div "Progress Updates" at bounding box center [336, 177] width 73 height 12
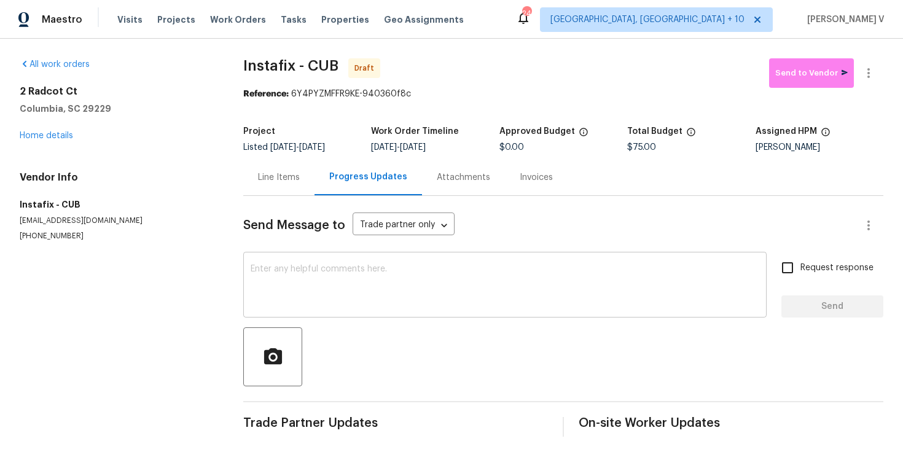
click at [375, 291] on textarea at bounding box center [505, 286] width 509 height 43
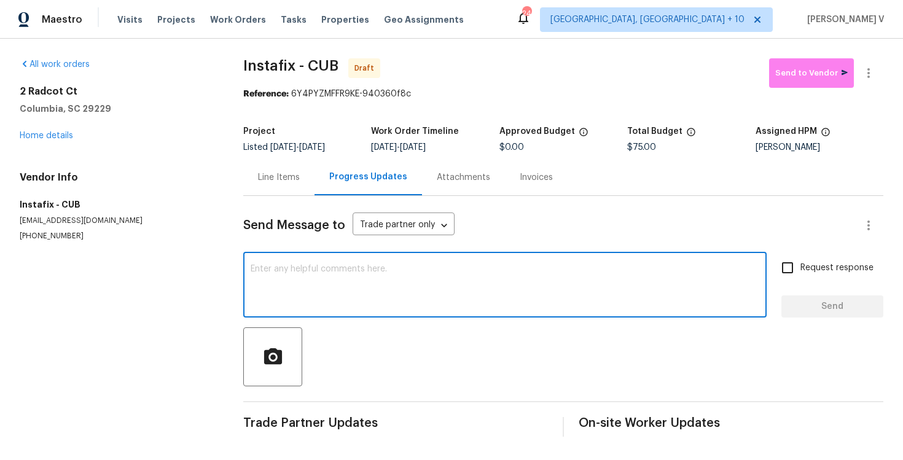
paste textarea "Hi, this is Divya with Opendoor. I’m confirming you received the WO for the pro…"
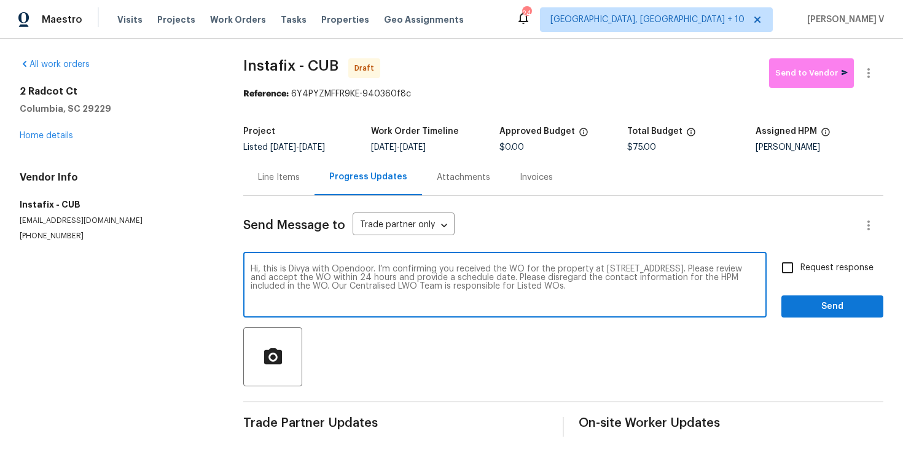
type textarea "Hi, this is Divya with Opendoor. I’m confirming you received the WO for the pro…"
click at [809, 269] on span "Request response" at bounding box center [837, 268] width 73 height 13
click at [801, 269] on input "Request response" at bounding box center [788, 268] width 26 height 26
checkbox input "true"
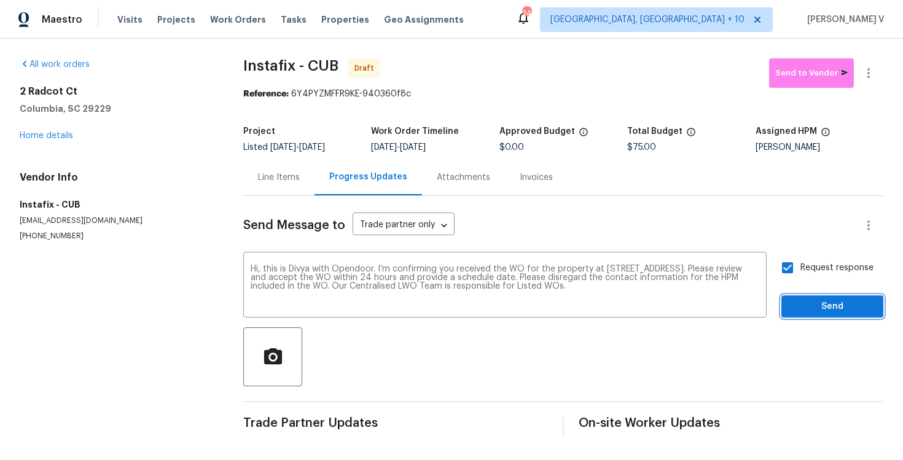
click at [822, 310] on span "Send" at bounding box center [832, 306] width 82 height 15
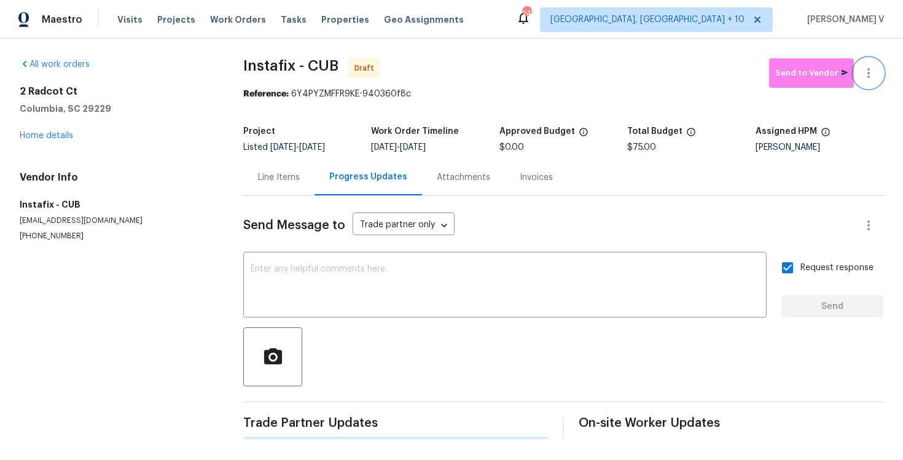
click at [871, 72] on icon "button" at bounding box center [868, 73] width 15 height 15
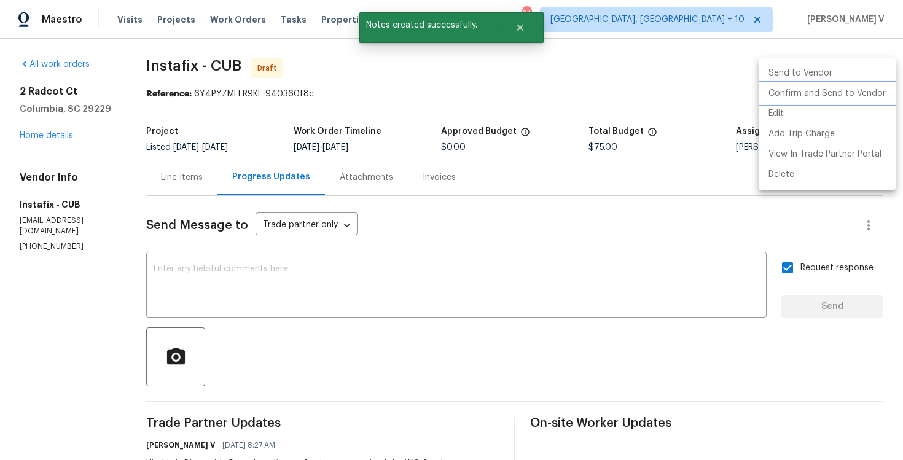
click at [803, 87] on li "Confirm and Send to Vendor" at bounding box center [827, 94] width 137 height 20
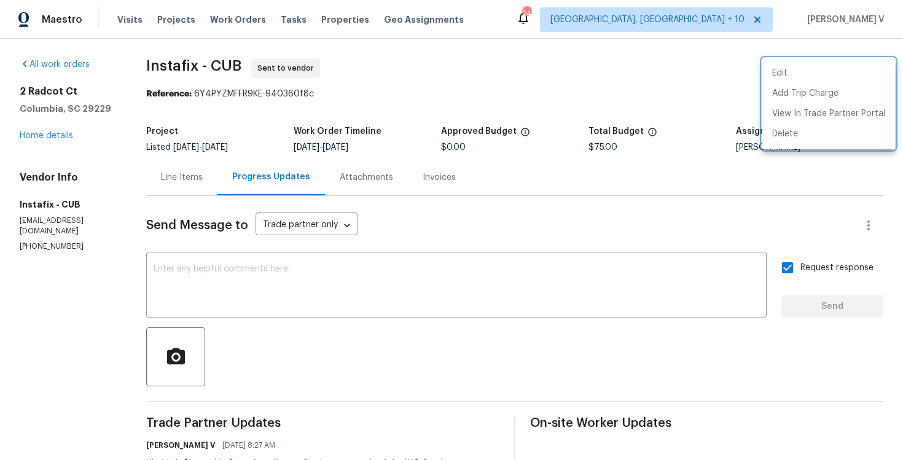
click at [133, 63] on div at bounding box center [451, 230] width 903 height 460
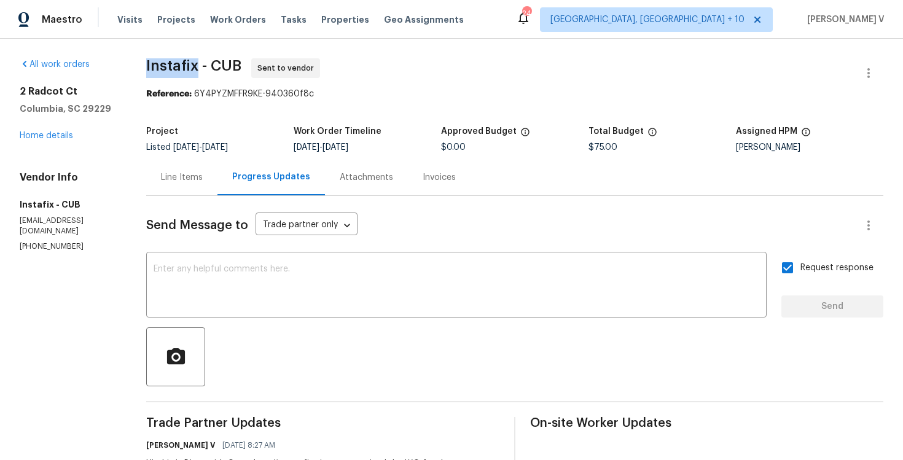
drag, startPoint x: 138, startPoint y: 65, endPoint x: 194, endPoint y: 63, distance: 55.4
click at [194, 63] on div "All work orders 2 Radcot Ct Columbia, SC 29229 Home details Vendor Info Instafi…" at bounding box center [451, 290] width 903 height 503
copy span "Instafix"
click at [52, 139] on link "Home details" at bounding box center [46, 135] width 53 height 9
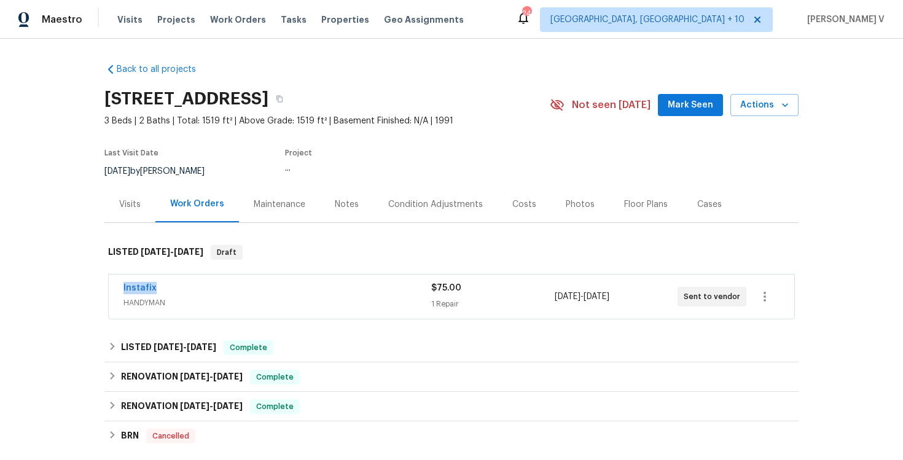
drag, startPoint x: 108, startPoint y: 291, endPoint x: 238, endPoint y: 291, distance: 130.3
click at [238, 291] on div "Instafix HANDYMAN $75.00 1 Repair 8/13/2025 - 8/15/2025 Sent to vendor" at bounding box center [451, 296] width 687 height 45
copy link "Instafix"
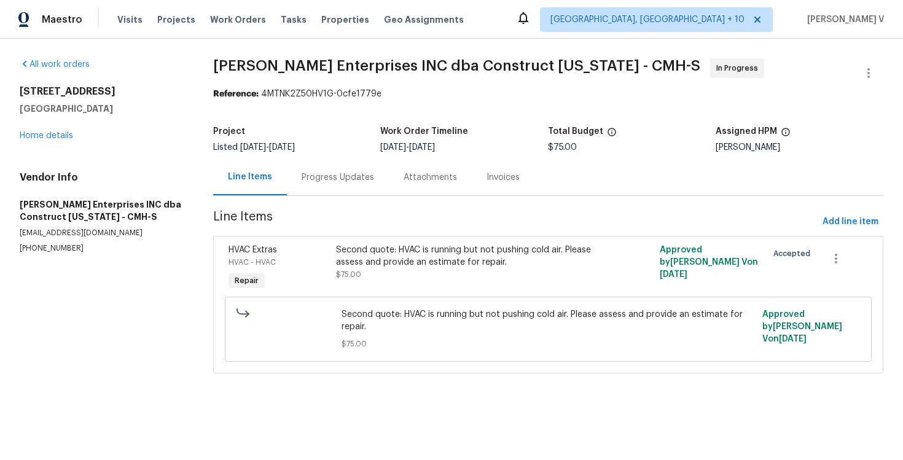
click at [311, 177] on div "Progress Updates" at bounding box center [338, 177] width 73 height 12
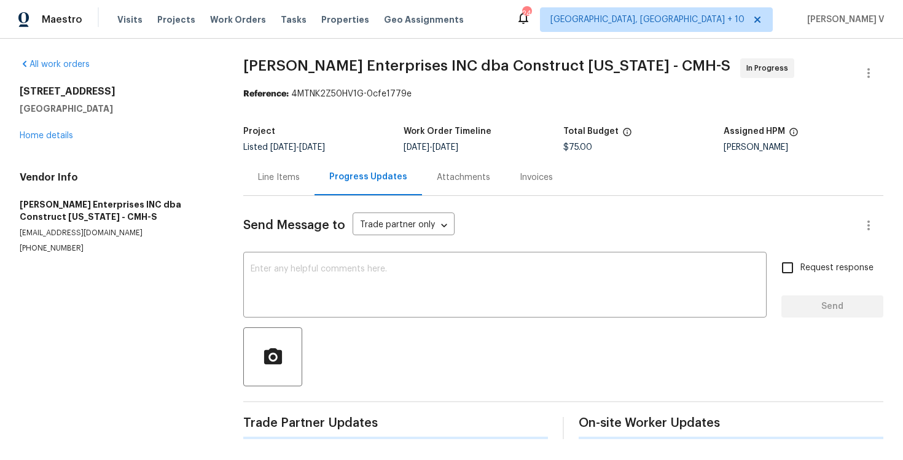
click at [66, 246] on p "[PHONE_NUMBER]" at bounding box center [117, 248] width 194 height 10
copy p "[PHONE_NUMBER]"
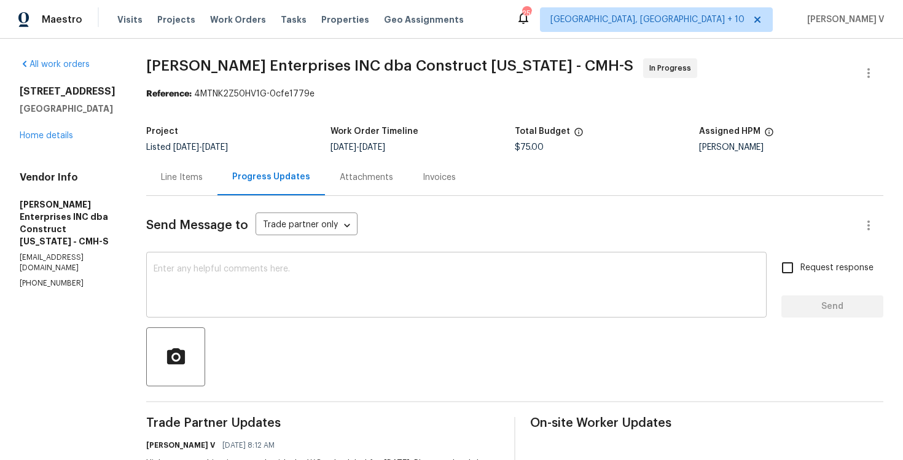
click at [246, 308] on div "x ​" at bounding box center [456, 286] width 621 height 63
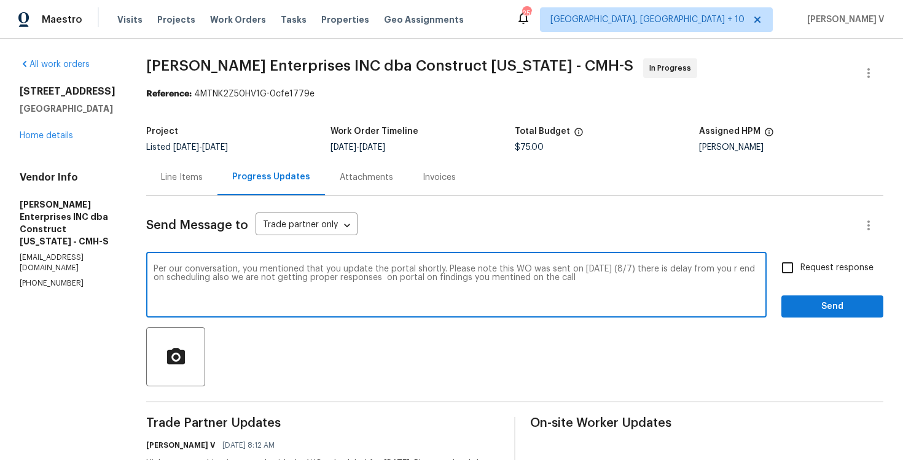
click at [613, 283] on textarea "Per our conversation, you mentioned that you update the portal shortly. Please …" at bounding box center [457, 286] width 606 height 43
drag, startPoint x: 547, startPoint y: 280, endPoint x: 662, endPoint y: 280, distance: 115.5
click at [662, 280] on textarea "Per our conversation, you mentioned that you update the portal shortly. Please …" at bounding box center [457, 286] width 606 height 43
type textarea "Per our conversation, you mentioned that you update the portal shortly. Please …"
